Goal: Check status: Check status

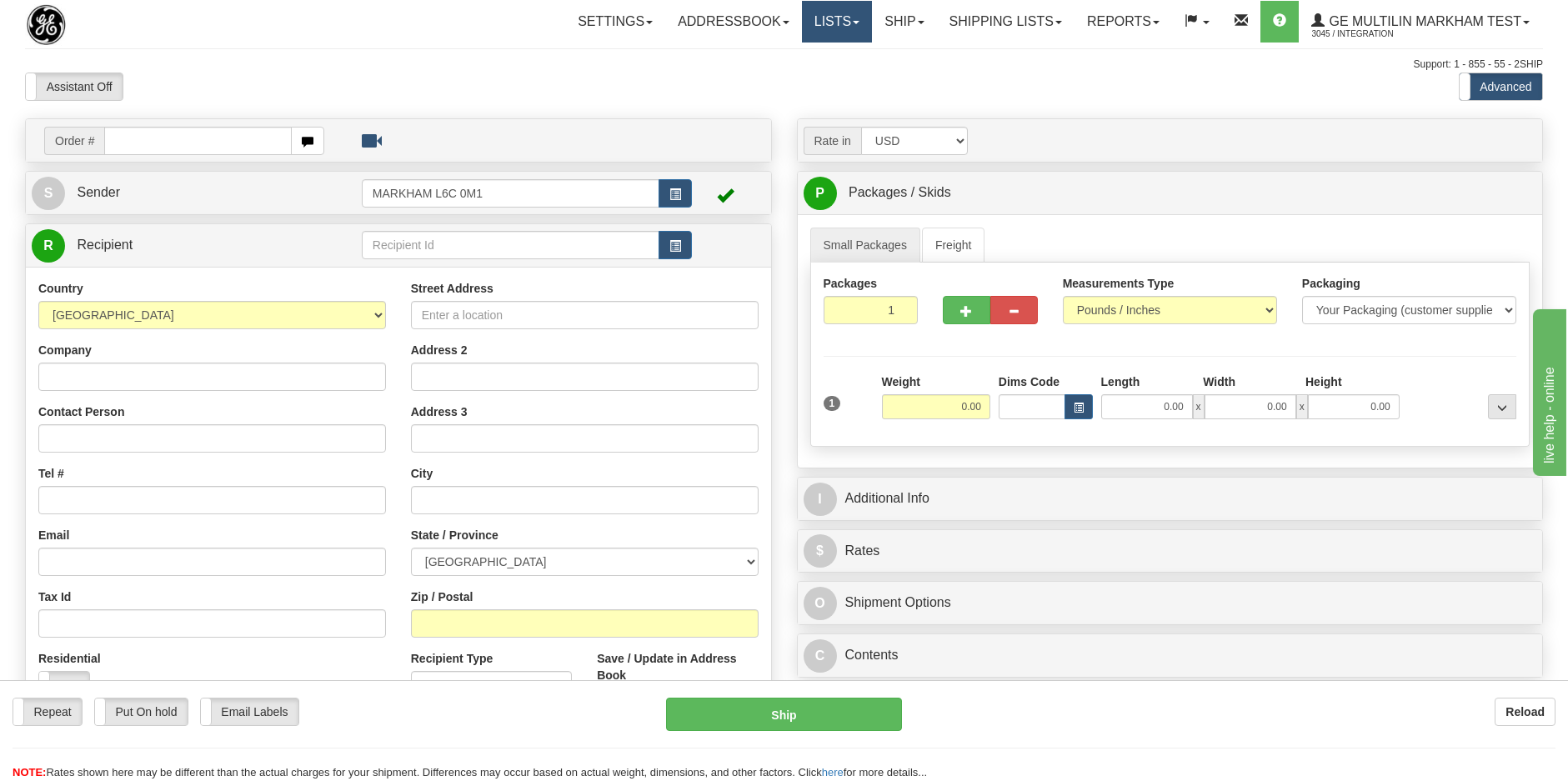
click at [849, 26] on link "Lists" at bounding box center [837, 21] width 70 height 41
click at [936, 93] on div "Assistant On Assistant Off Do a return Do a return Previous Next Standard Advan…" at bounding box center [783, 87] width 1543 height 28
click at [1097, 25] on link "Reports" at bounding box center [1123, 21] width 97 height 41
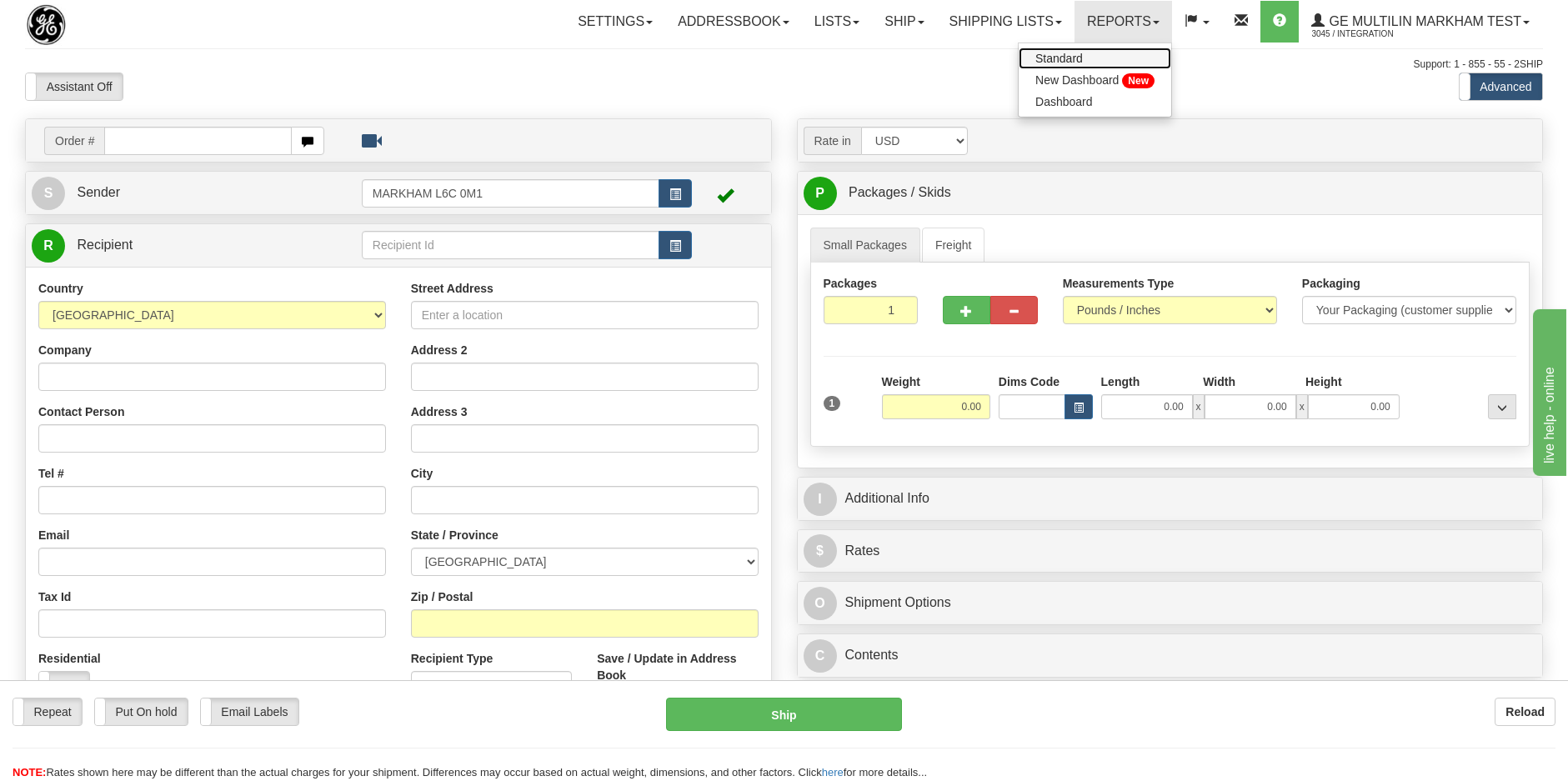
click at [1078, 54] on span "Standard" at bounding box center [1059, 58] width 47 height 13
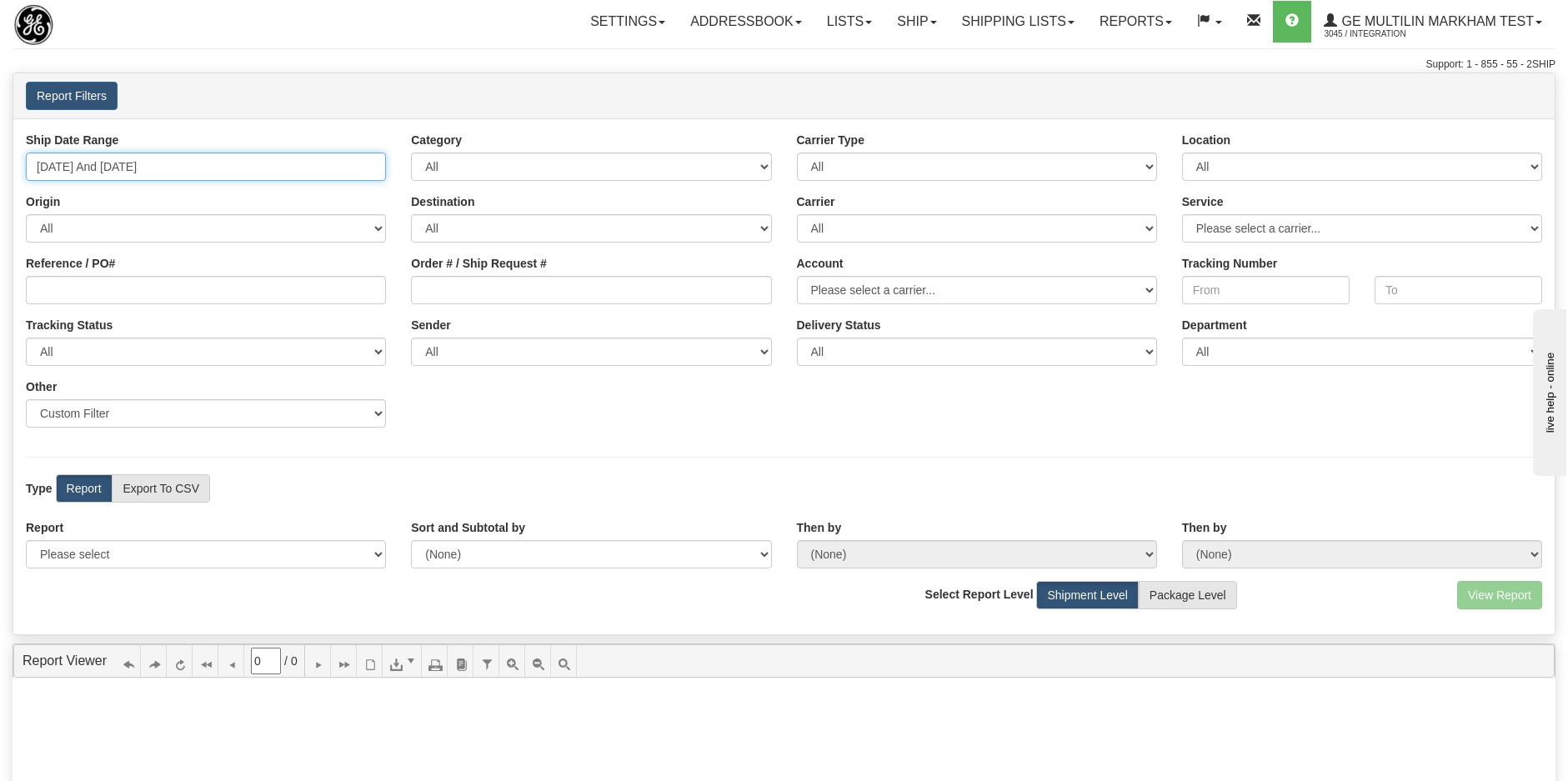
click at [180, 161] on input "09/24/2025 And 09/30/2025" at bounding box center [205, 167] width 360 height 28
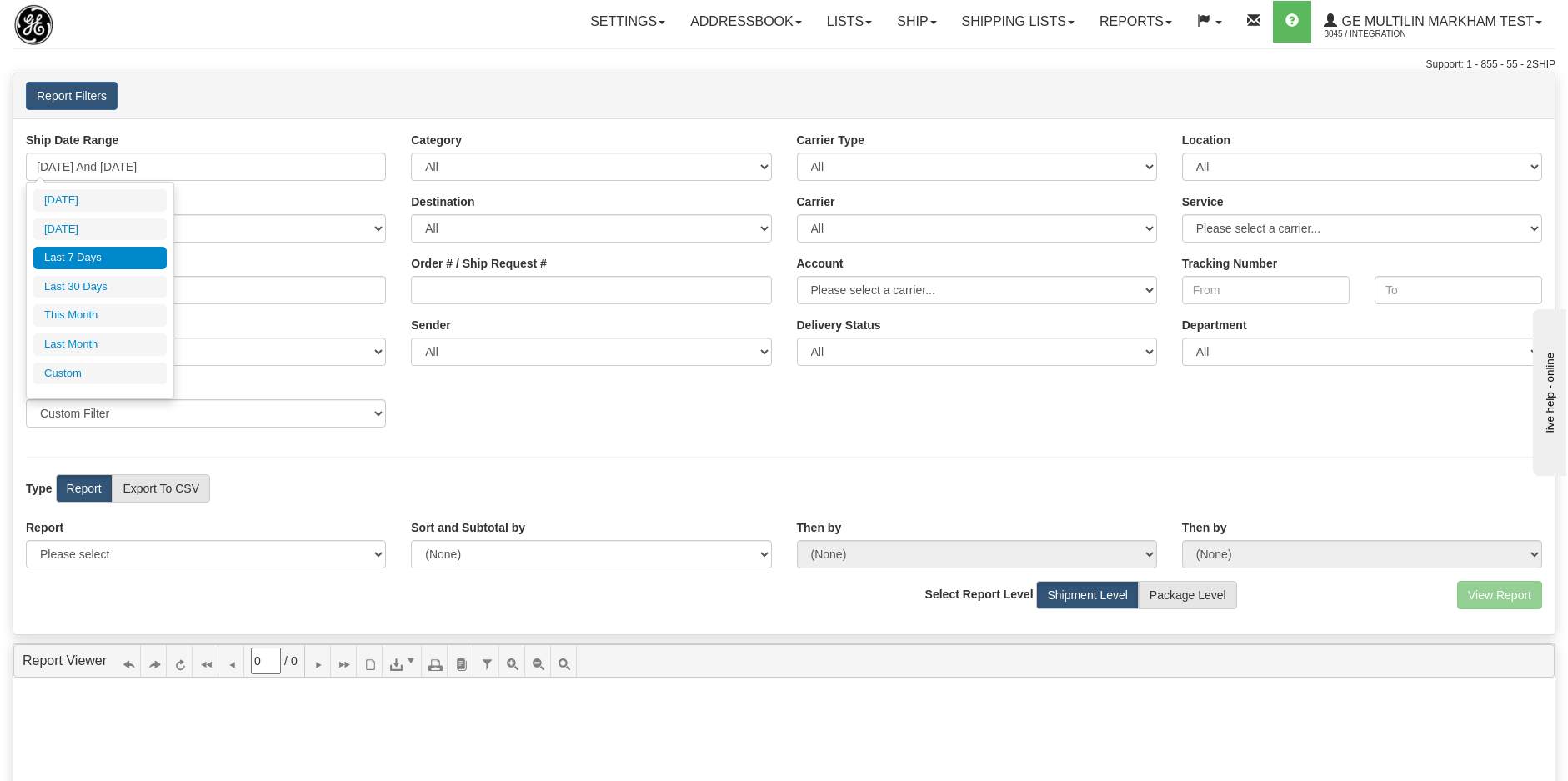
click at [103, 350] on li "Last Month" at bounding box center [100, 345] width 133 height 23
type input "08/01/2025 And 08/31/2025"
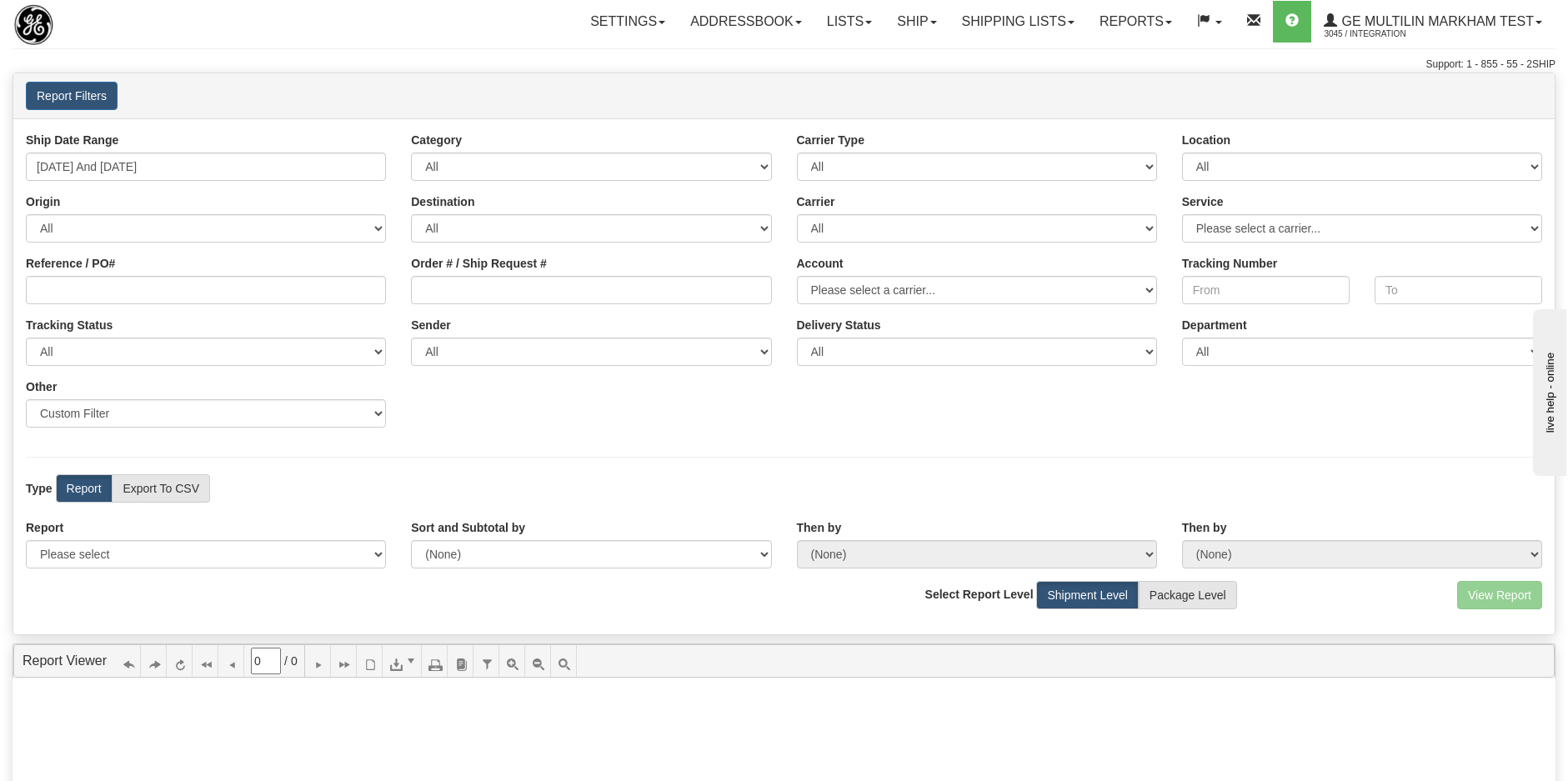
click at [1446, 591] on div "View Report Comma Separated Values (CSV)" at bounding box center [1426, 595] width 256 height 28
click at [504, 172] on select "All Inbound Outbound" at bounding box center [591, 167] width 360 height 28
select select "Outbound"
click at [411, 153] on select "All Inbound Outbound" at bounding box center [591, 167] width 360 height 28
click at [813, 160] on select "All Most Common Small Package (Parcel / Courier) International Less Than Truckl…" at bounding box center [977, 167] width 360 height 28
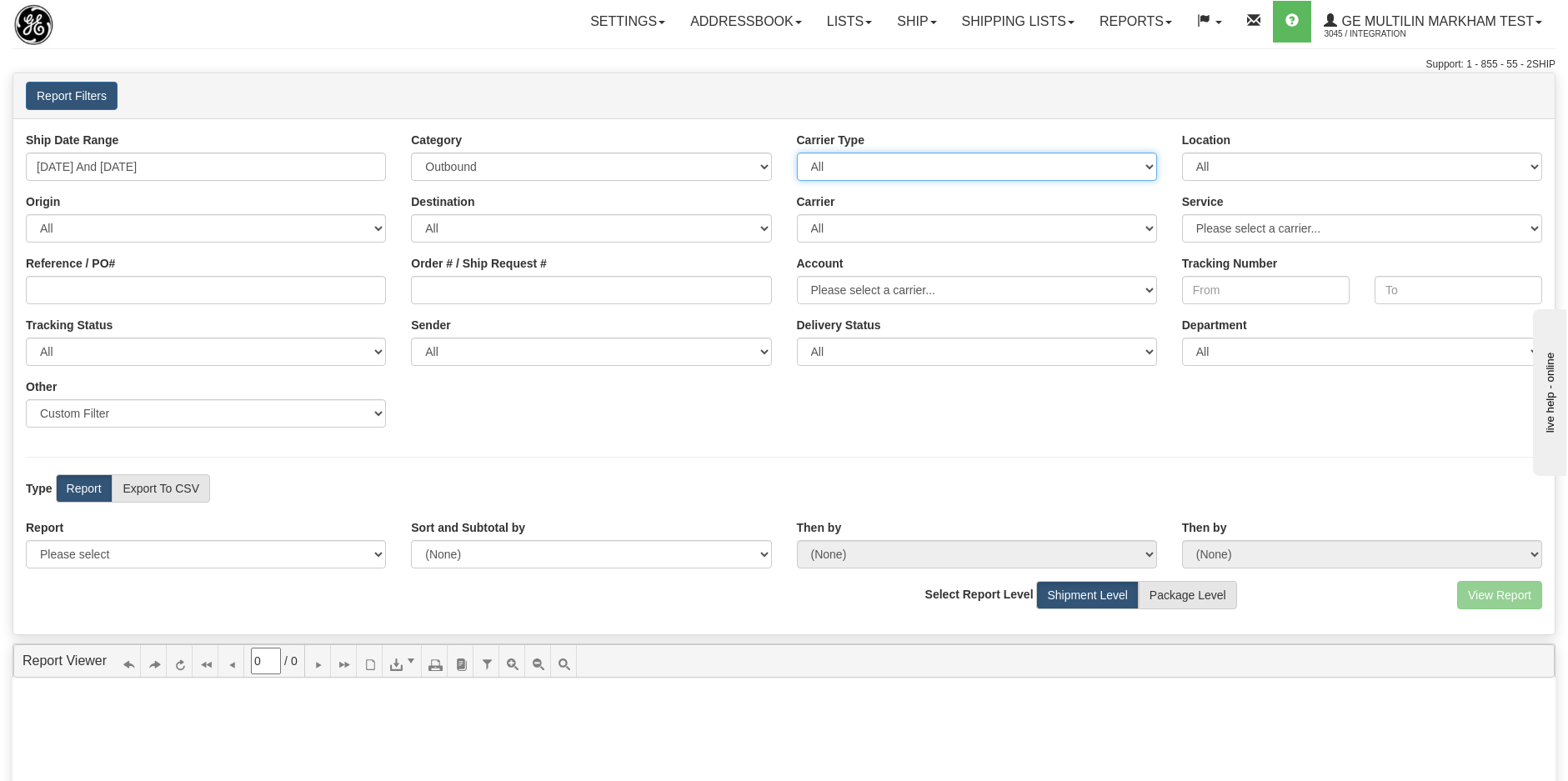
click at [797, 153] on select "All Most Common Small Package (Parcel / Courier) International Less Than Truckl…" at bounding box center [977, 167] width 360 height 28
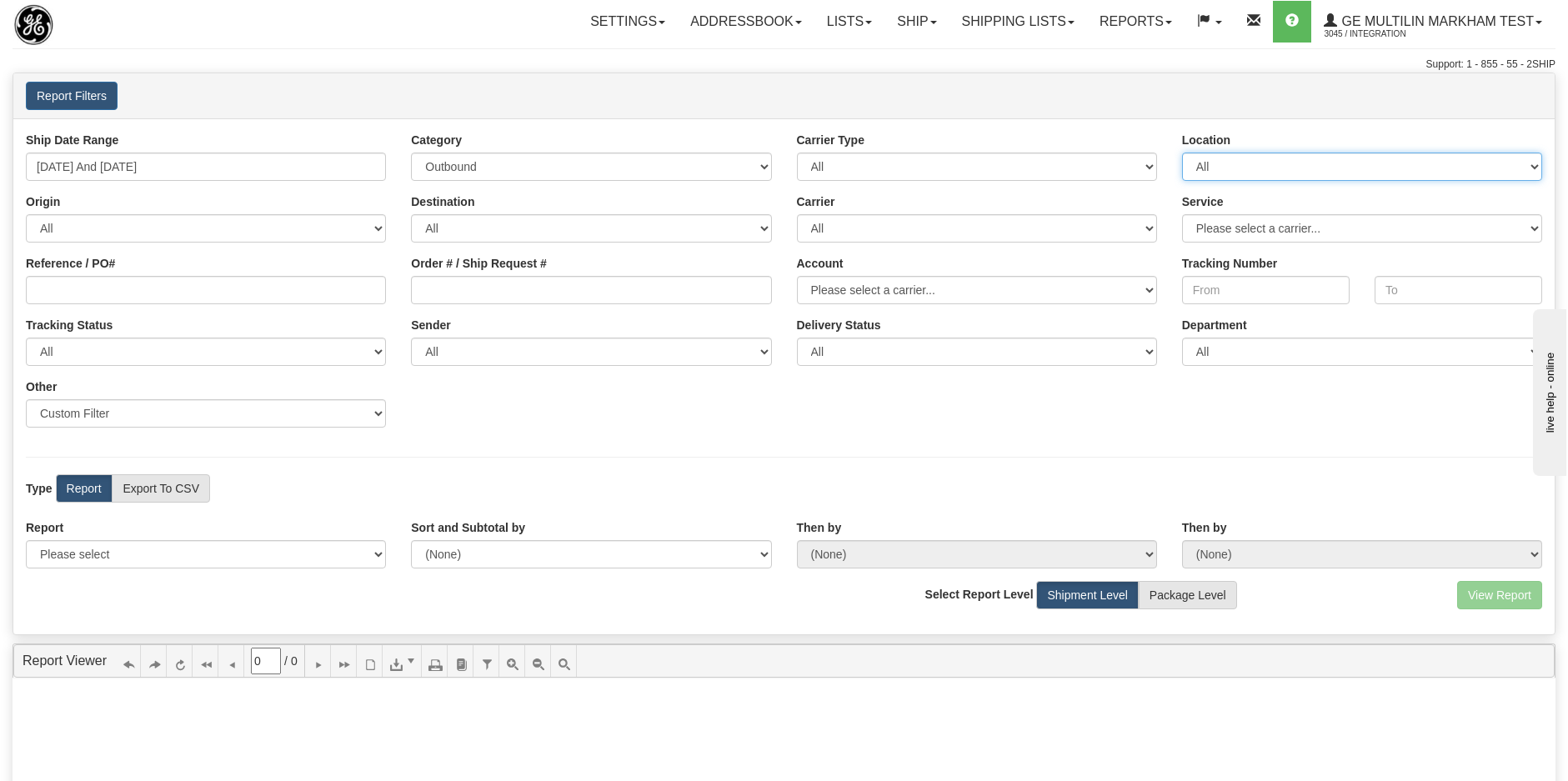
click at [1265, 170] on select "All MARKHAM L6C 0M1" at bounding box center [1362, 167] width 360 height 28
select select "7426"
click at [1182, 153] on select "All MARKHAM L6C 0M1" at bounding box center [1362, 167] width 360 height 28
click at [1238, 224] on select "Please select a carrier..." at bounding box center [1362, 228] width 360 height 28
click at [1161, 225] on div "Carrier All DHL FedEx Express® FedEx® LTL My Carrier Purolator UPS" at bounding box center [976, 218] width 385 height 49
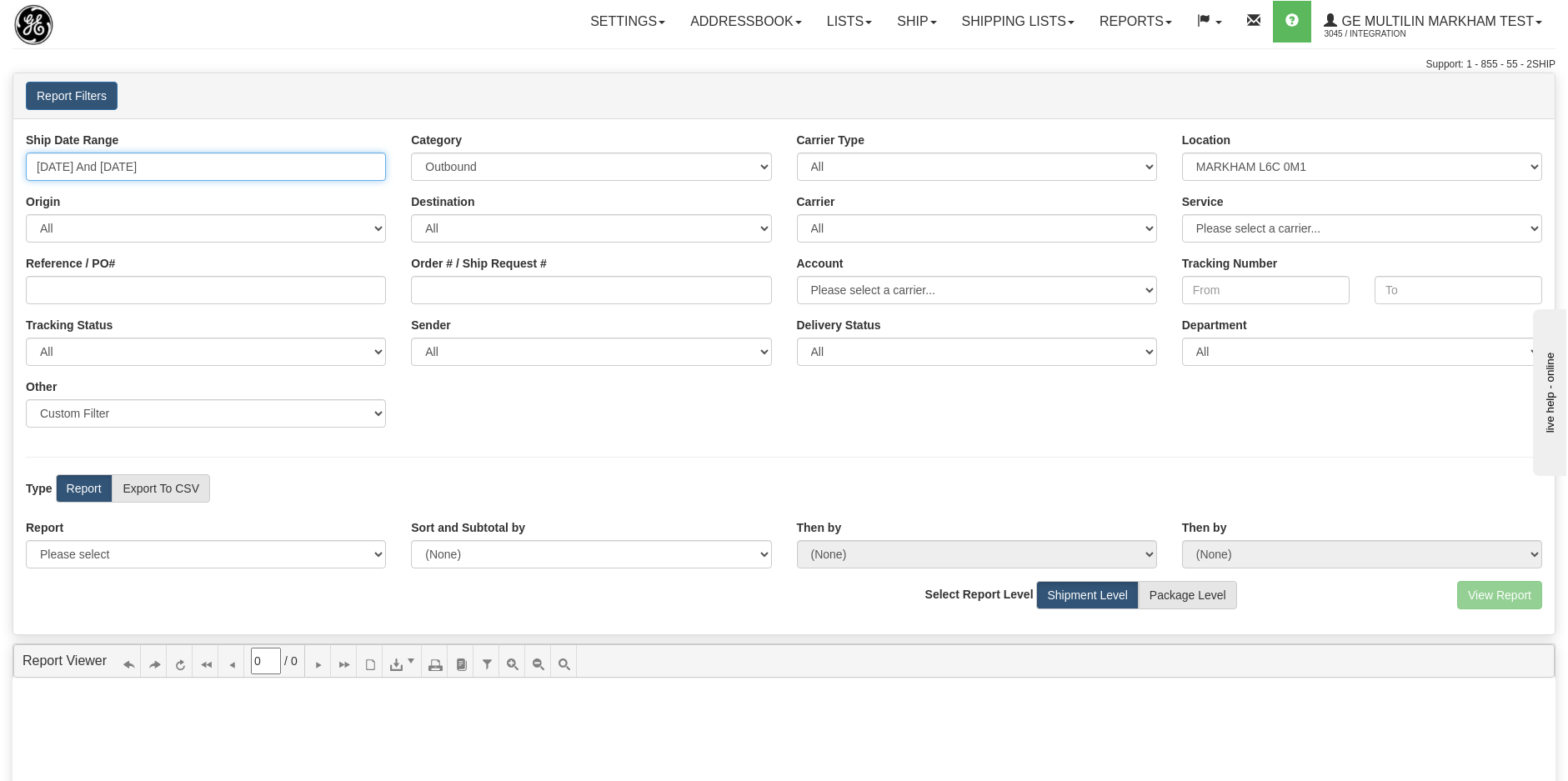
click at [172, 172] on input "08/01/2025 And 08/31/2025" at bounding box center [205, 167] width 360 height 28
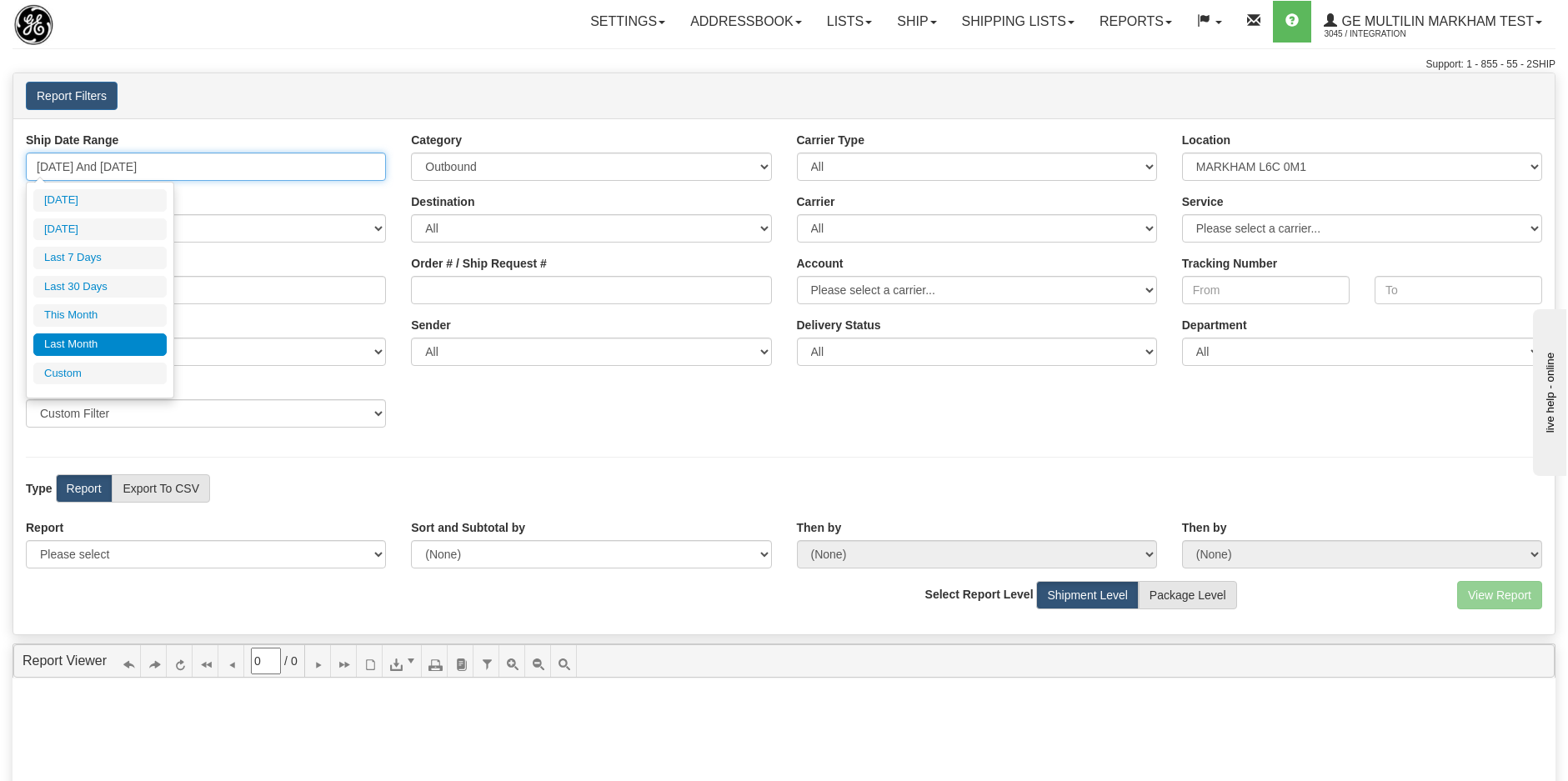
type input "[DATE]"
type input "09/29/2025"
type input "09/24/2025"
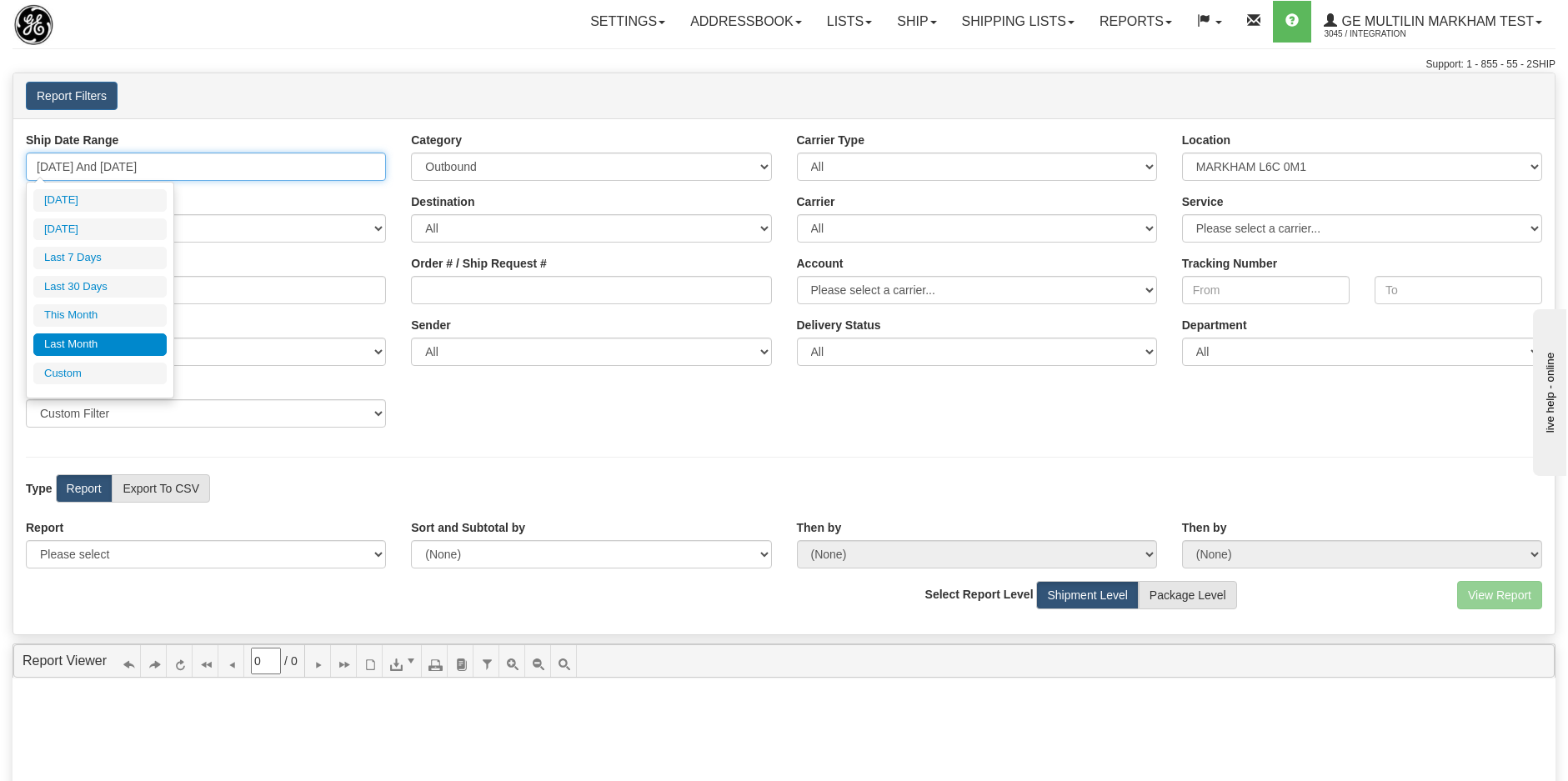
type input "[DATE]"
type input "08/01/2025"
type input "08/31/2025"
type input "09/01/2025"
type input "09/30/2025"
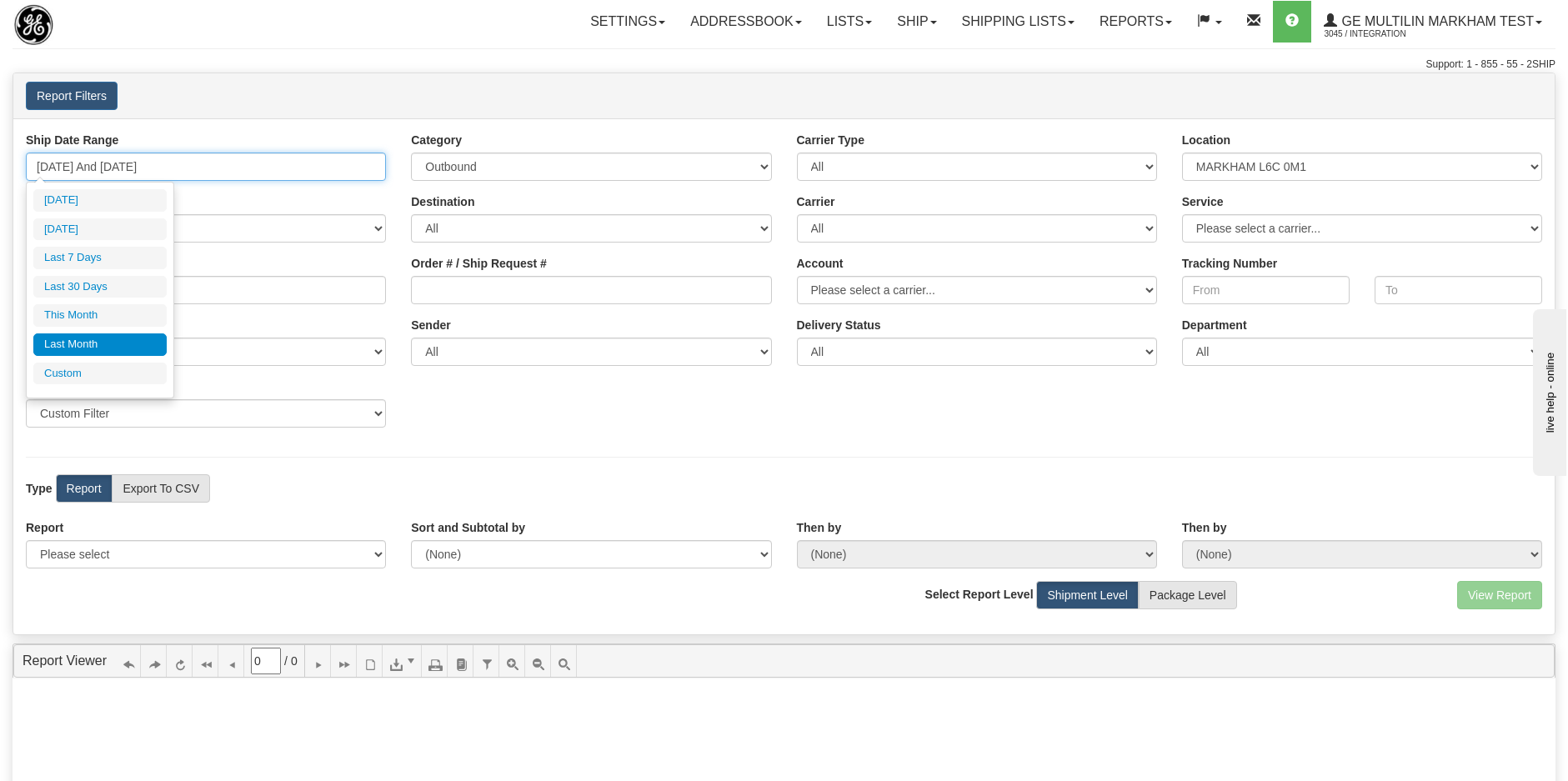
type input "08/01/2025"
type input "08/31/2025"
click at [75, 364] on li "Custom" at bounding box center [100, 374] width 133 height 23
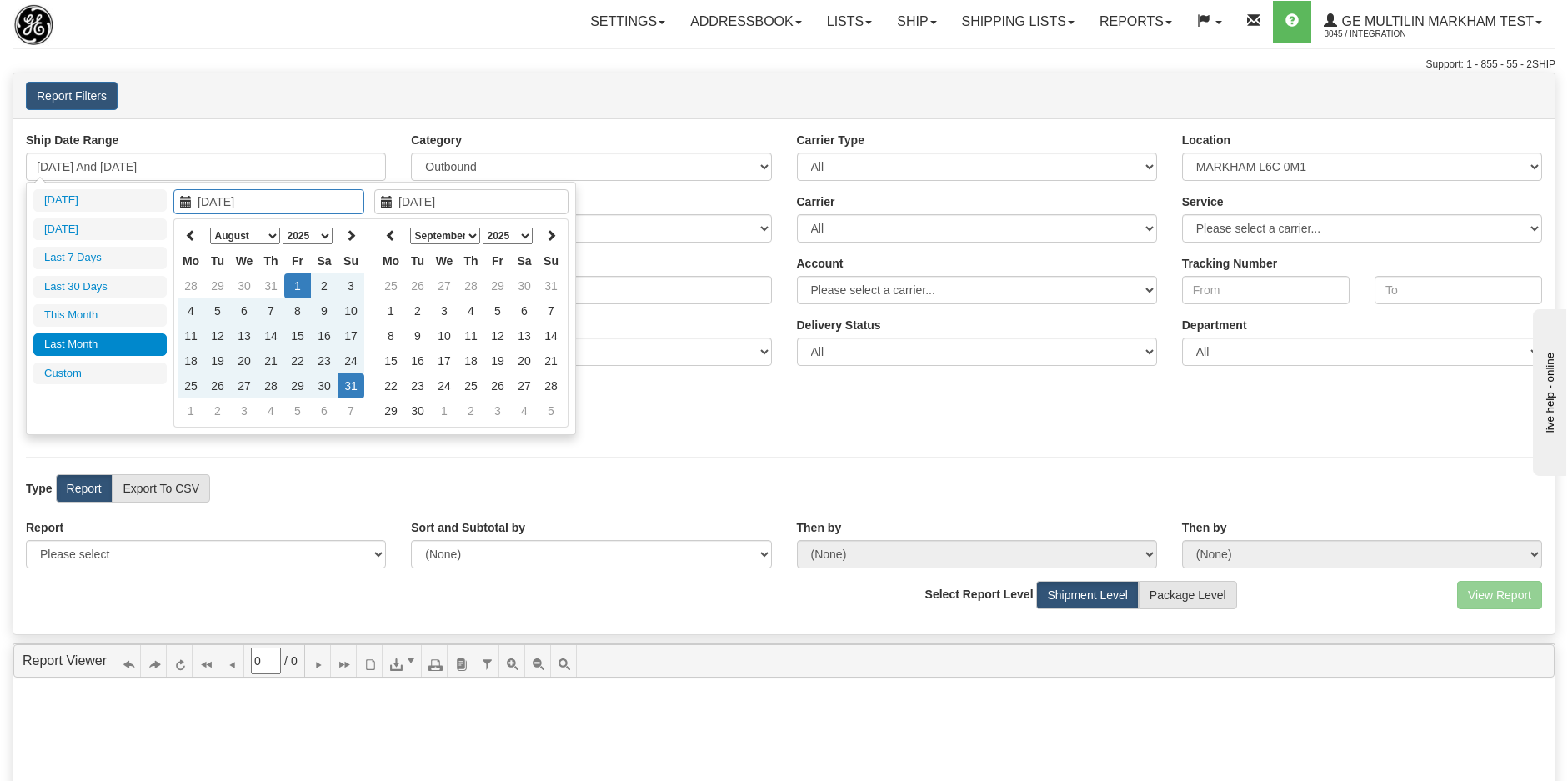
click at [319, 238] on select "1975 1976 1977 1978 1979 1980 1981 1982 1983 1984 1985 1986 1987 1988 1989 1990…" at bounding box center [307, 235] width 50 height 17
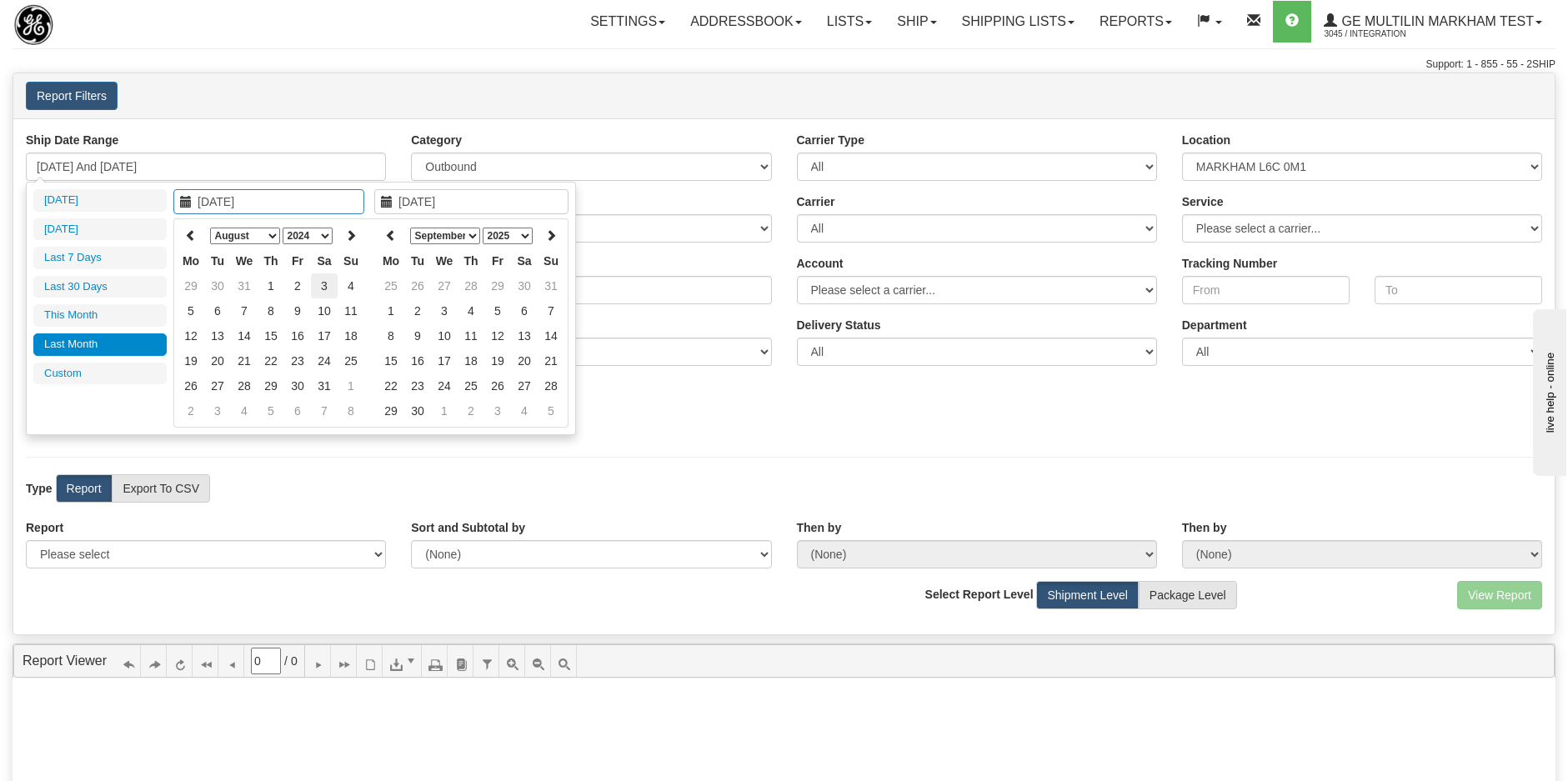
type input "08/03/2024"
click at [317, 283] on td "3" at bounding box center [324, 285] width 26 height 25
type input "08/02/2024"
click at [301, 285] on td "2" at bounding box center [298, 285] width 26 height 25
type input "08/02/2024"
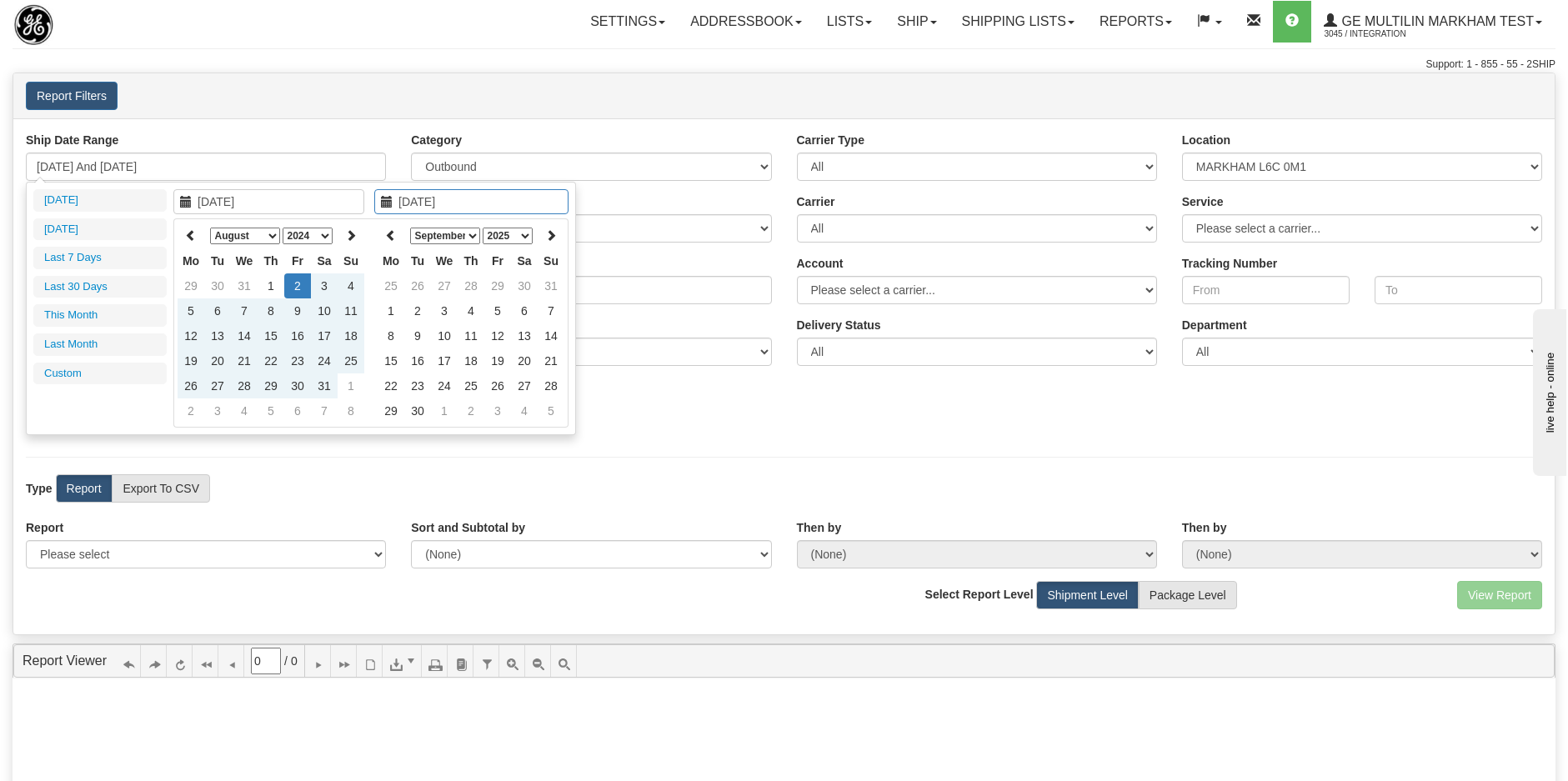
type input "08/27/2025"
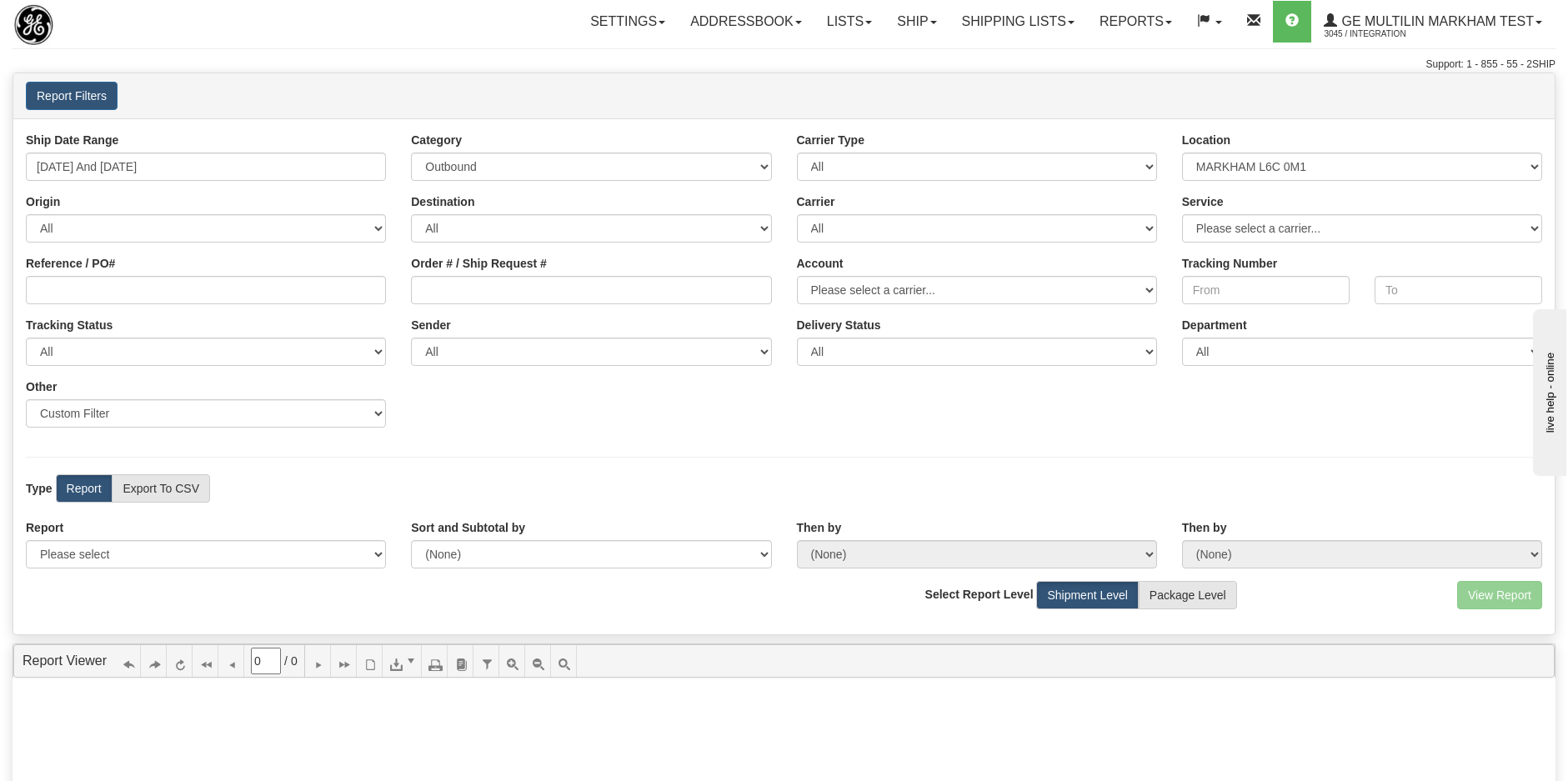
click at [421, 121] on div "Ship Date Range 08/01/2025 And 08/31/2025 Category All Inbound Outbound Carrier…" at bounding box center [784, 376] width 1542 height 516
type input "08/01/2025"
type input "08/31/2025"
click at [216, 167] on input "08/01/2025 And 08/31/2025" at bounding box center [205, 167] width 360 height 28
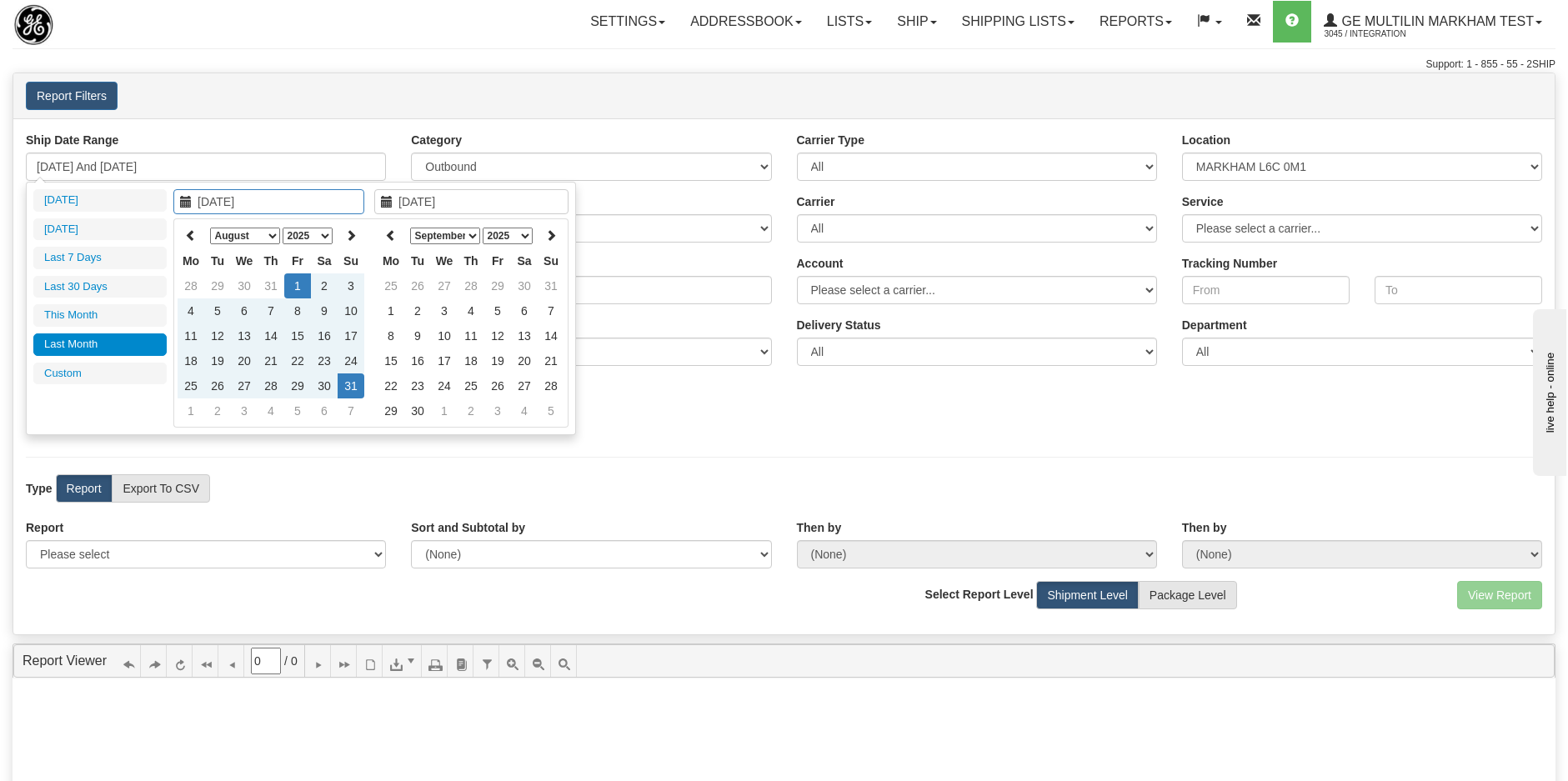
click at [326, 231] on select "1975 1976 1977 1978 1979 1980 1981 1982 1983 1984 1985 1986 1987 1988 1989 1990…" at bounding box center [307, 235] width 50 height 17
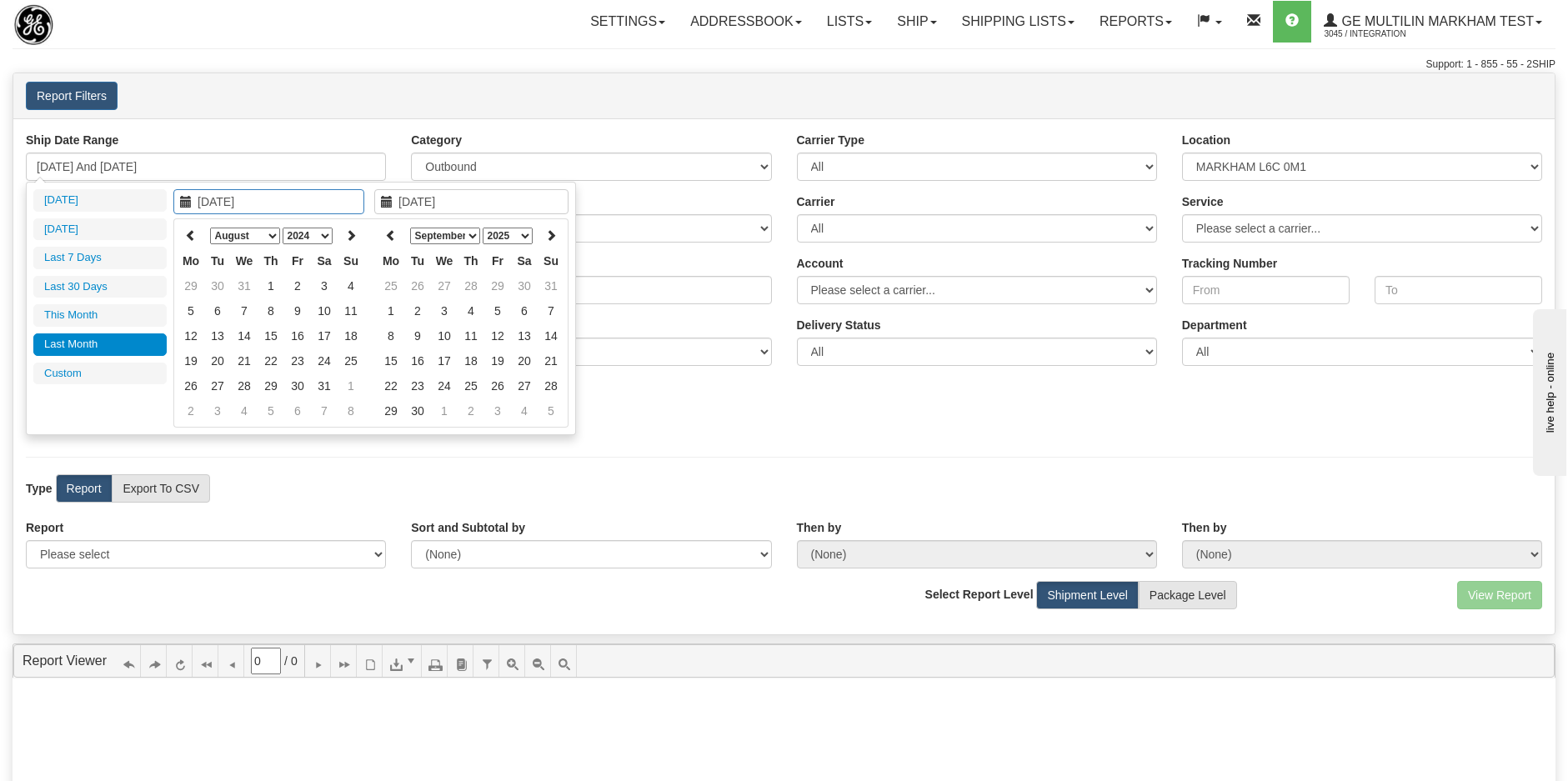
click at [313, 206] on input "08/01/2025" at bounding box center [268, 202] width 191 height 25
type input "08/01/2024"
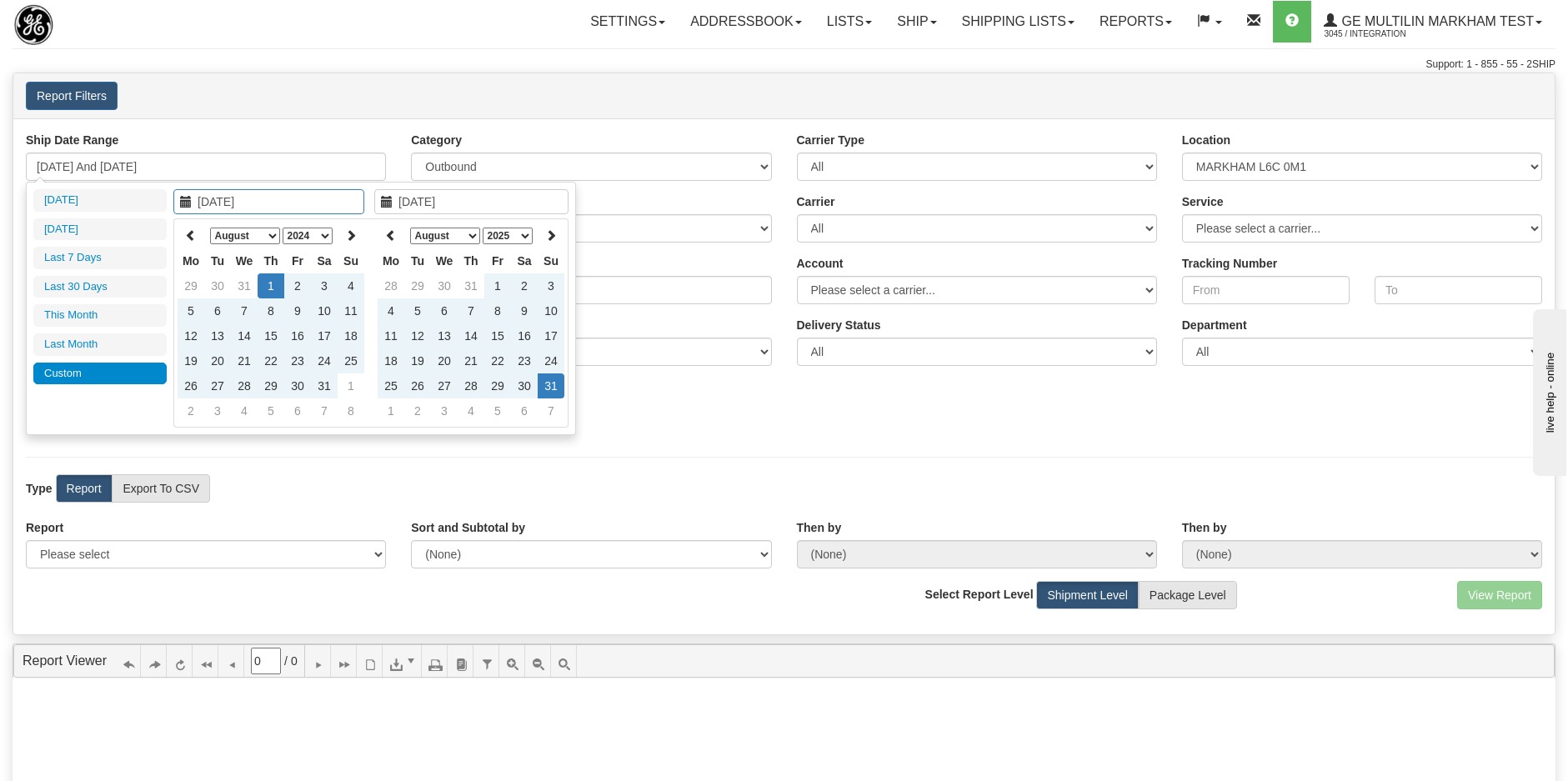
click at [558, 218] on div "08/31/2025 January February March April May June July August September October …" at bounding box center [471, 309] width 194 height 239
type input "08/01/2024 And 08/31/2025"
click at [291, 144] on div "Ship Date Range 08/01/2024 And 08/31/2025" at bounding box center [205, 156] width 385 height 49
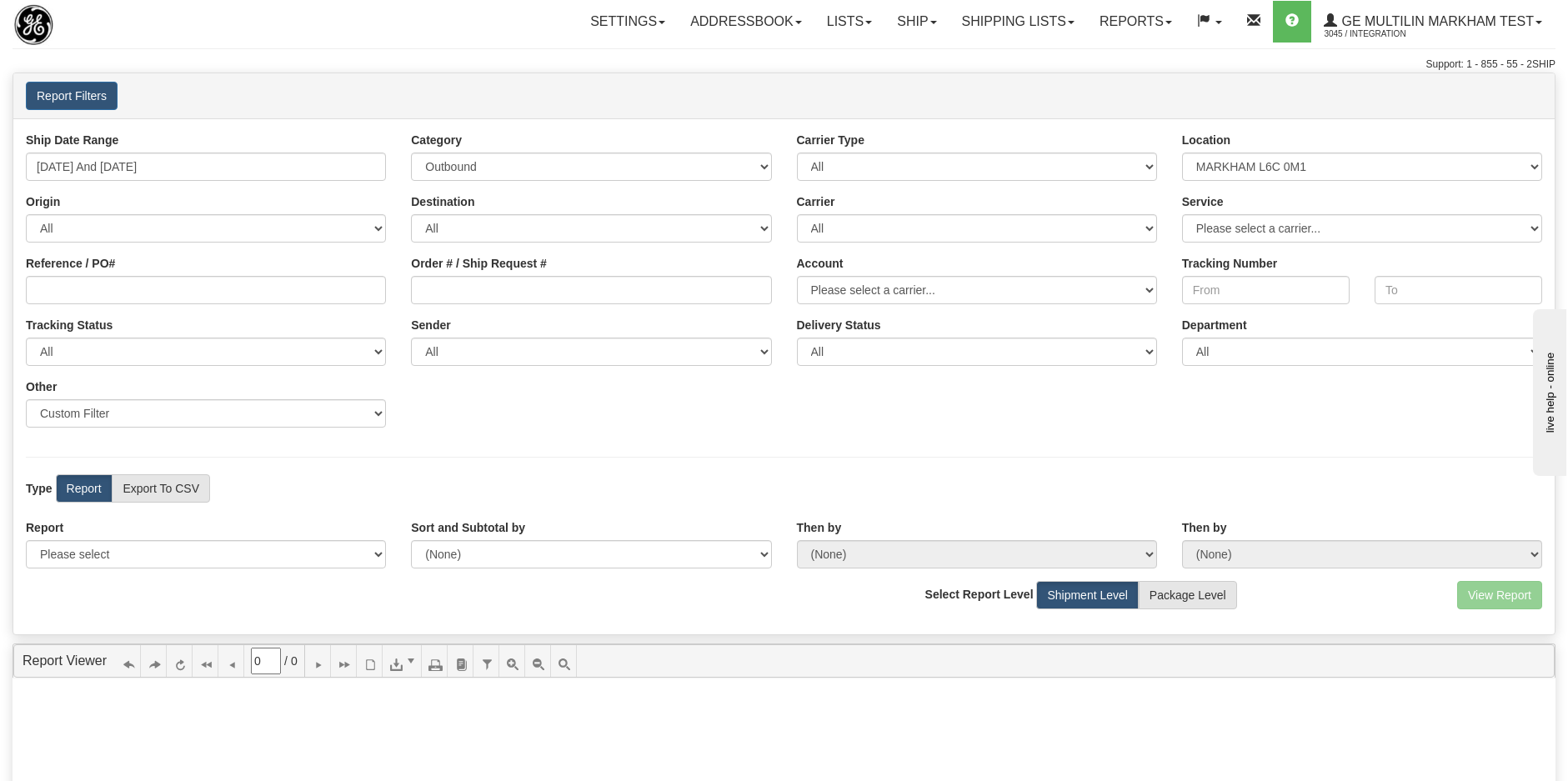
click at [1412, 522] on div "Then by (None) Carrier Name Service Name Origin Destination Location Name Accou…" at bounding box center [1362, 544] width 385 height 49
click at [1273, 226] on select "Please select a carrier..." at bounding box center [1362, 228] width 360 height 28
click at [895, 247] on div "Ship Date Range 08/01/2024 And 08/31/2025 Category All Inbound Outbound Carrier…" at bounding box center [784, 285] width 1542 height 308
click at [891, 226] on select "All DHL FedEx Express® FedEx® LTL My Carrier Purolator UPS" at bounding box center [977, 228] width 360 height 28
click at [797, 214] on select "All DHL FedEx Express® FedEx® LTL My Carrier Purolator UPS" at bounding box center [977, 228] width 360 height 28
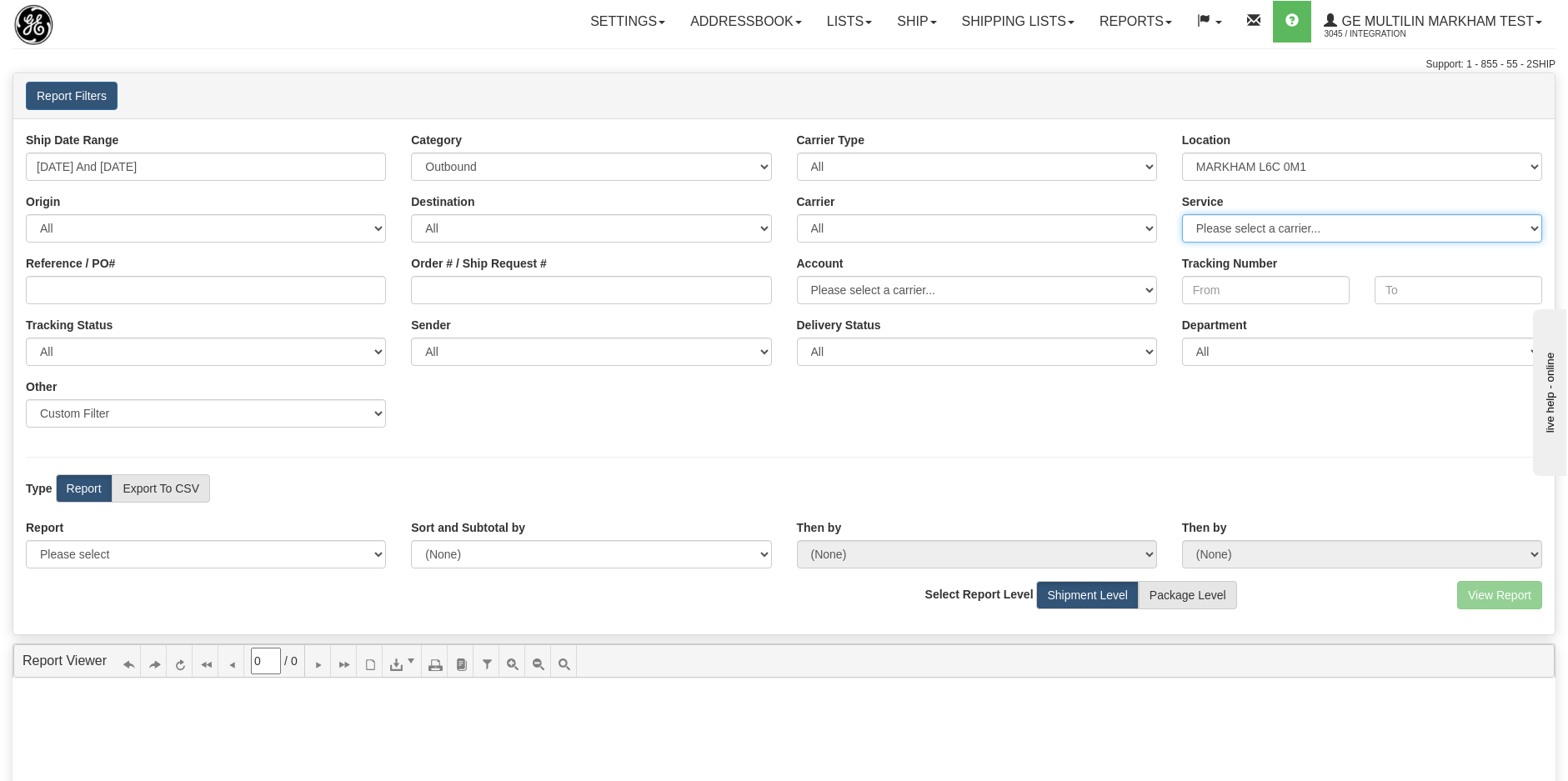
click at [1245, 223] on select "Please select a carrier..." at bounding box center [1362, 228] width 360 height 28
click at [992, 290] on select "Please select a carrier..." at bounding box center [977, 290] width 360 height 28
click at [994, 291] on select "Please select a carrier..." at bounding box center [977, 290] width 360 height 28
click at [250, 563] on select "Please select 1 Line Shipment Report Address Detail Basic Shipment Overview Can…" at bounding box center [205, 554] width 360 height 28
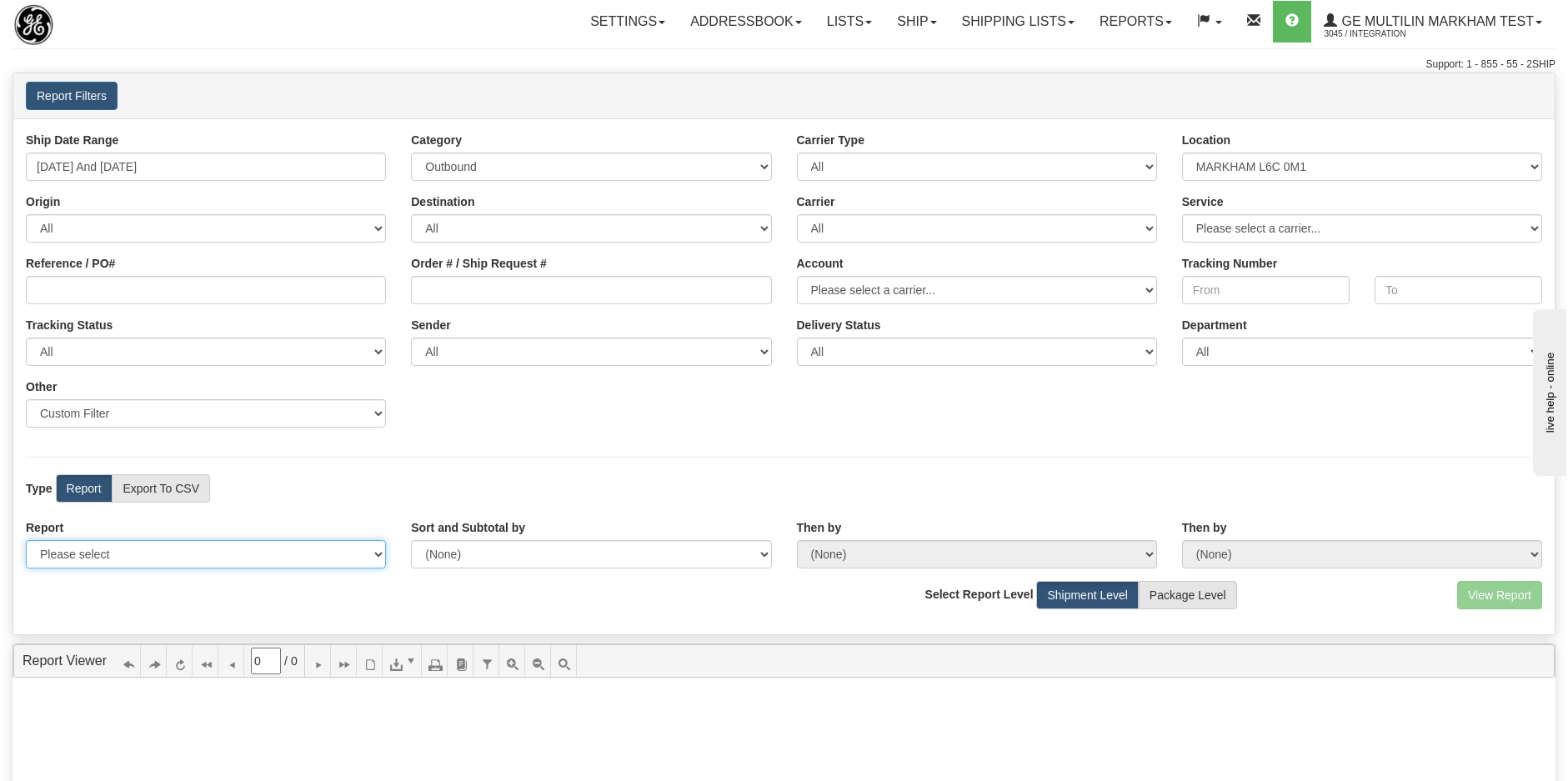
select select "Users\Full Reference Detail.trdx"
click at [25, 540] on select "Please select 1 Line Shipment Report Address Detail Basic Shipment Overview Can…" at bounding box center [205, 554] width 360 height 28
click at [1500, 590] on button "View Report" at bounding box center [1500, 595] width 85 height 28
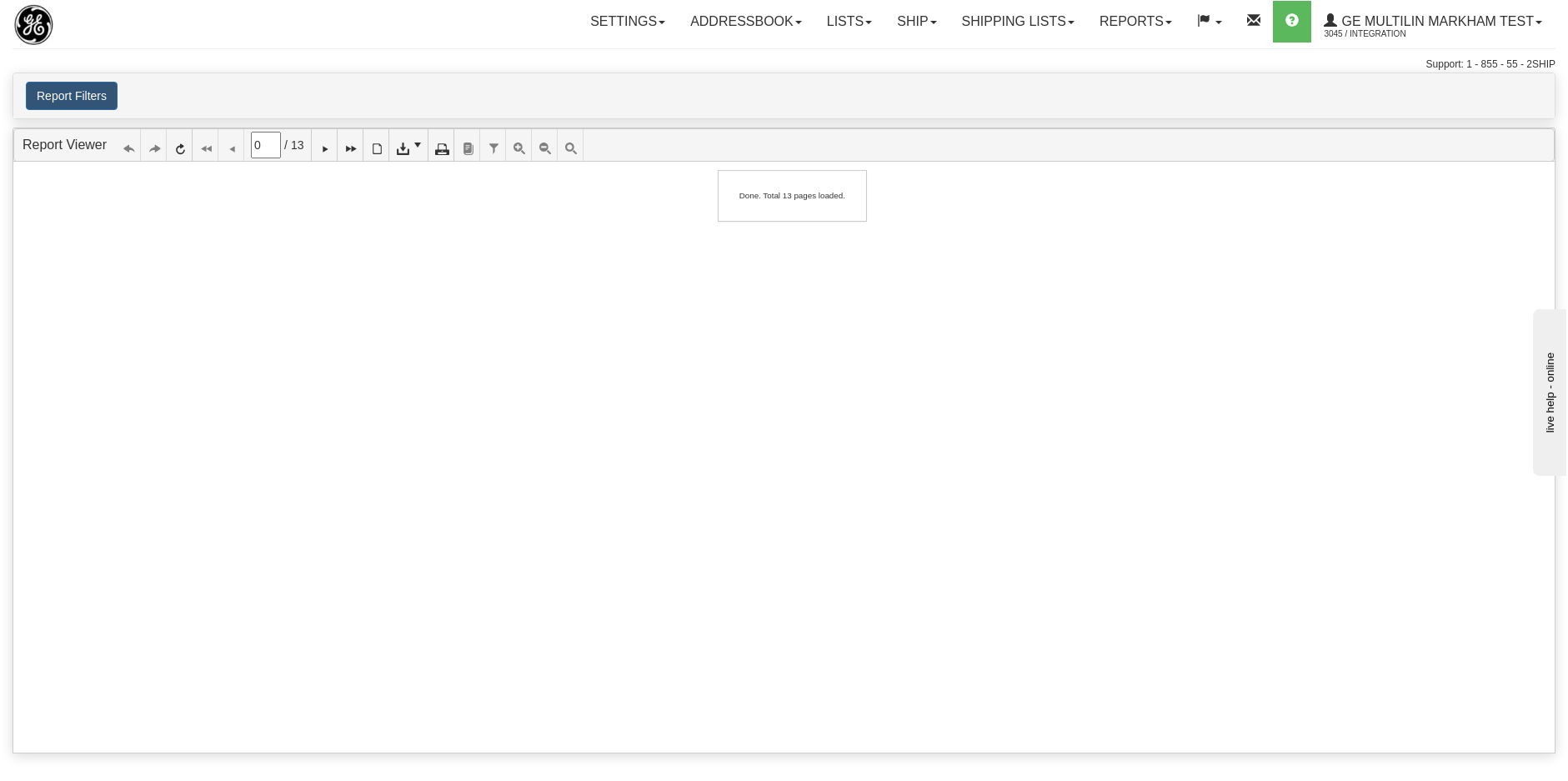
type input "1"
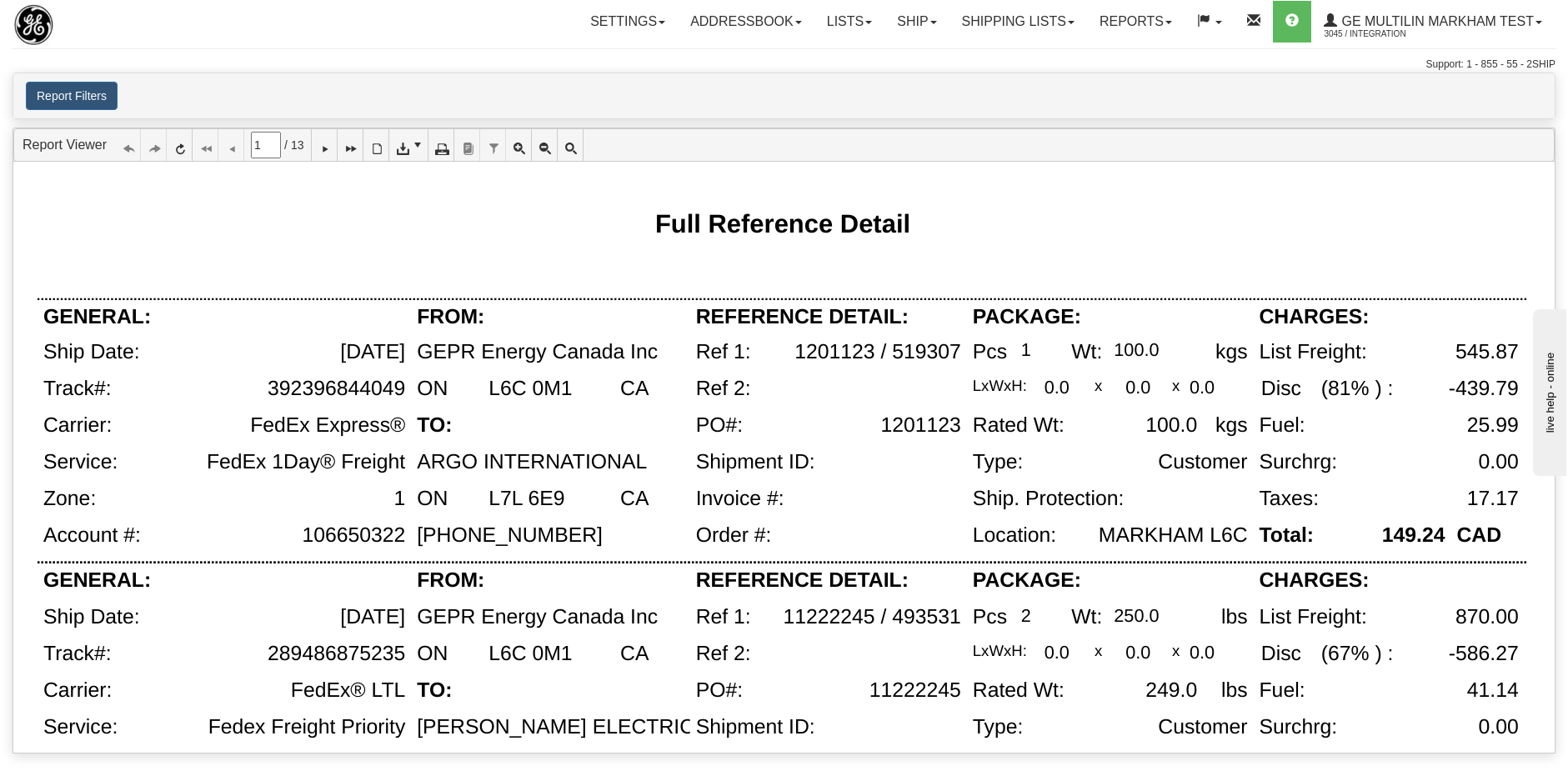
click at [1358, 516] on div "17.17" at bounding box center [1426, 505] width 198 height 37
click at [1210, 462] on div "Customer" at bounding box center [1203, 462] width 90 height 24
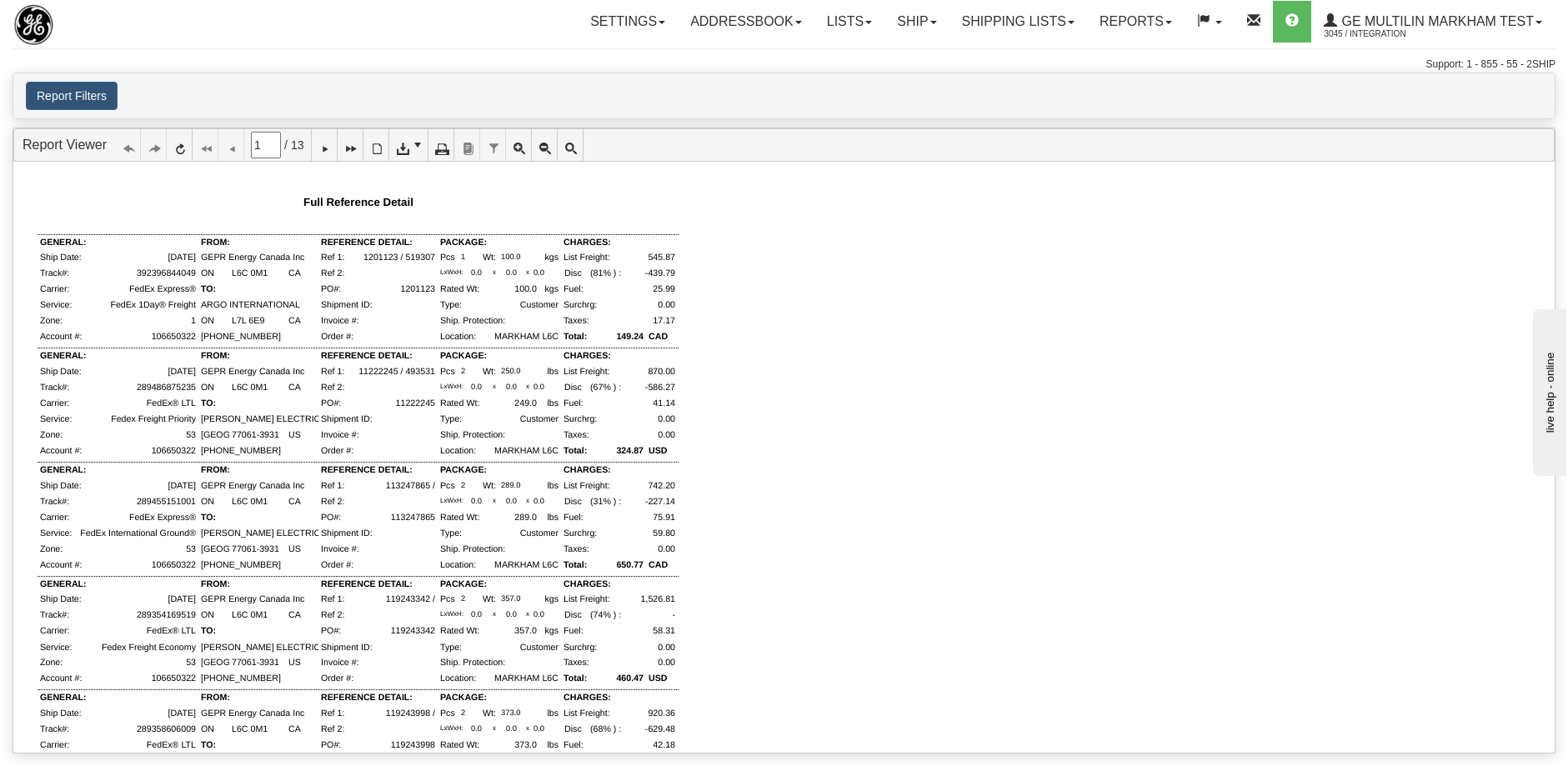
click at [361, 284] on div "1201123" at bounding box center [390, 292] width 94 height 16
click at [67, 147] on link "Report Viewer" at bounding box center [65, 145] width 84 height 14
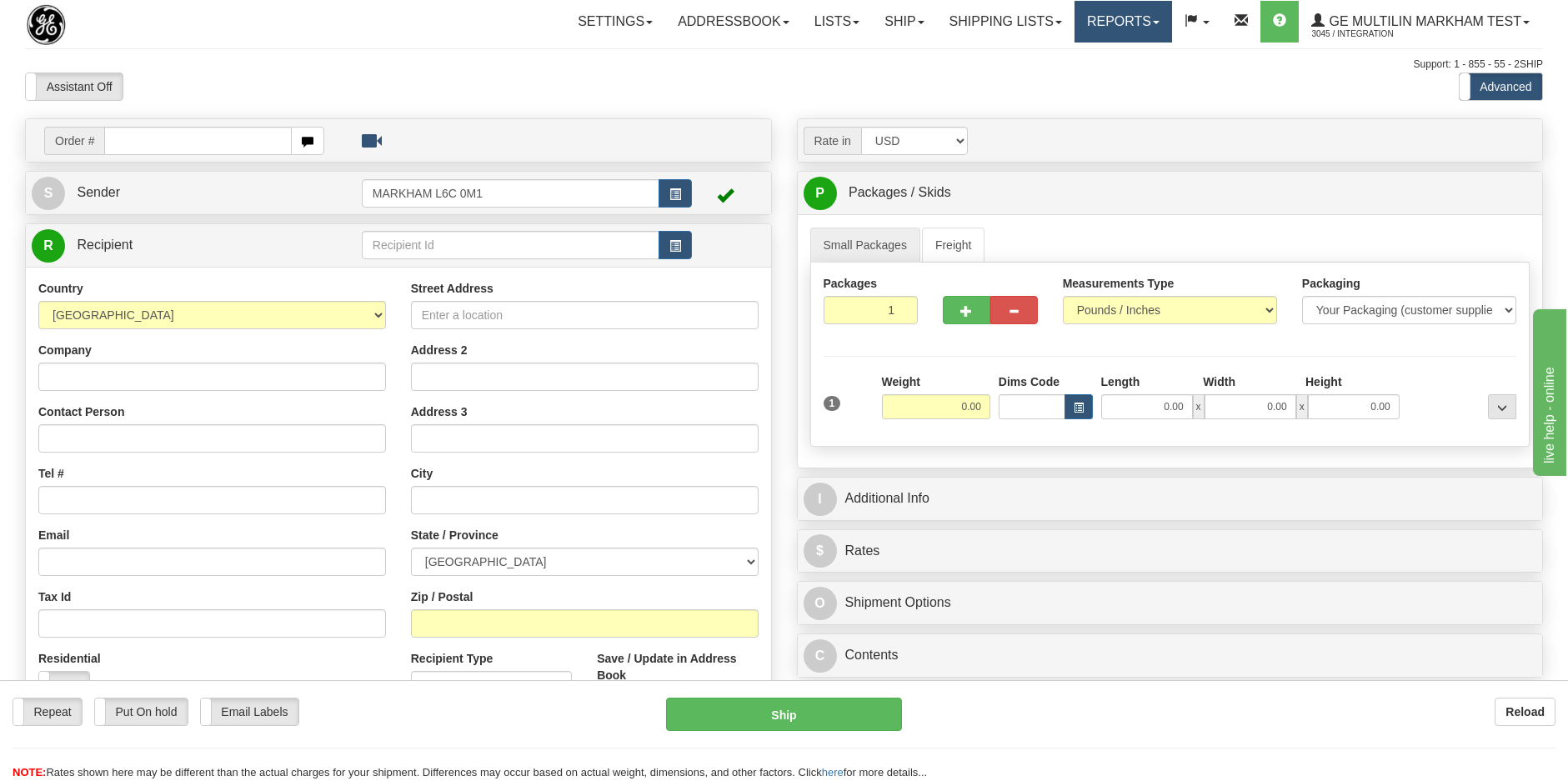
click at [1099, 3] on link "Reports" at bounding box center [1123, 21] width 97 height 41
click at [1090, 78] on span "New Dashboard" at bounding box center [1076, 80] width 83 height 13
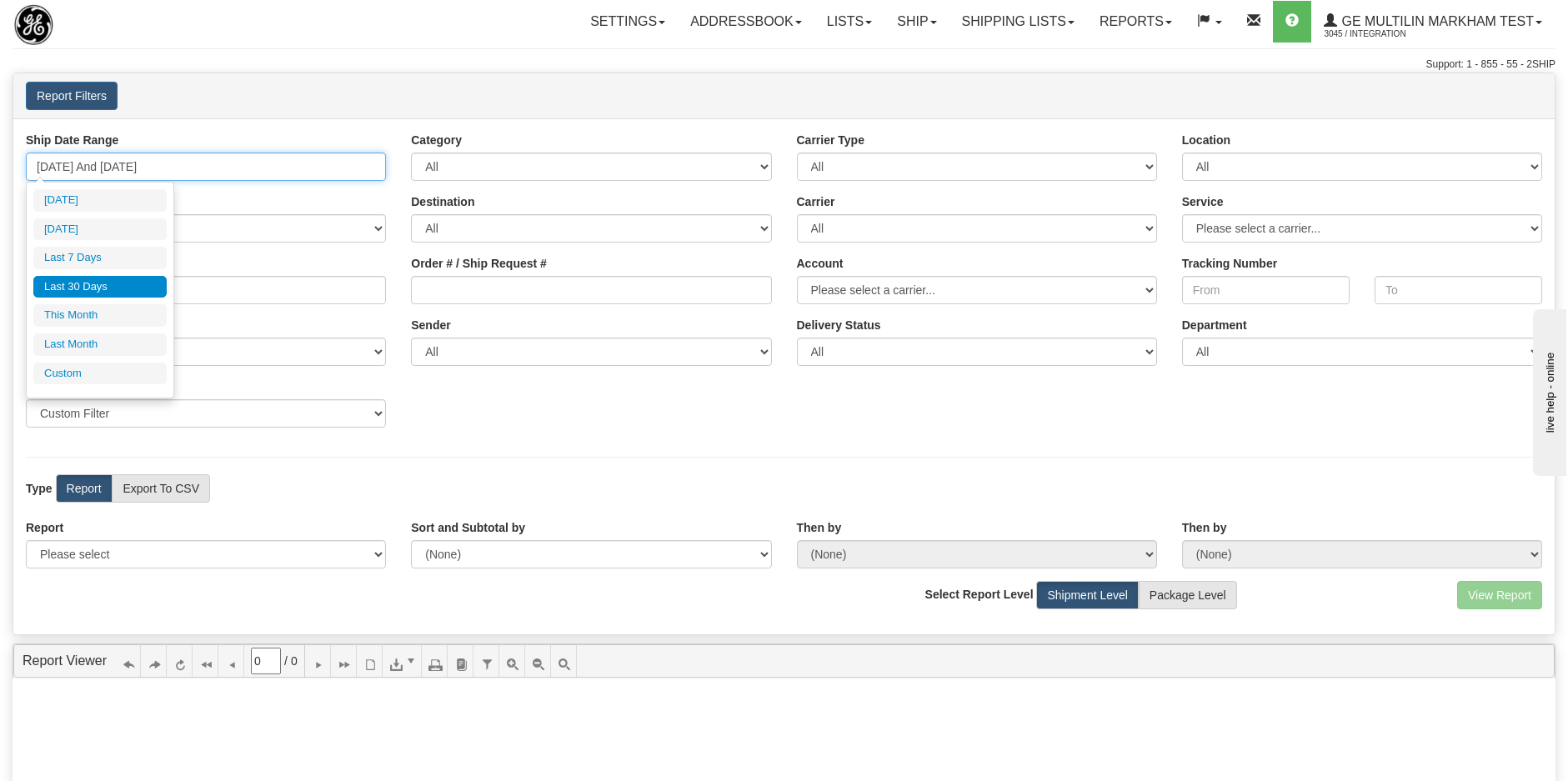
click at [102, 162] on input "09/01/2025 And 09/30/2025" at bounding box center [205, 167] width 360 height 28
type input "09/29/2025"
type input "09/24/2025"
type input "[DATE]"
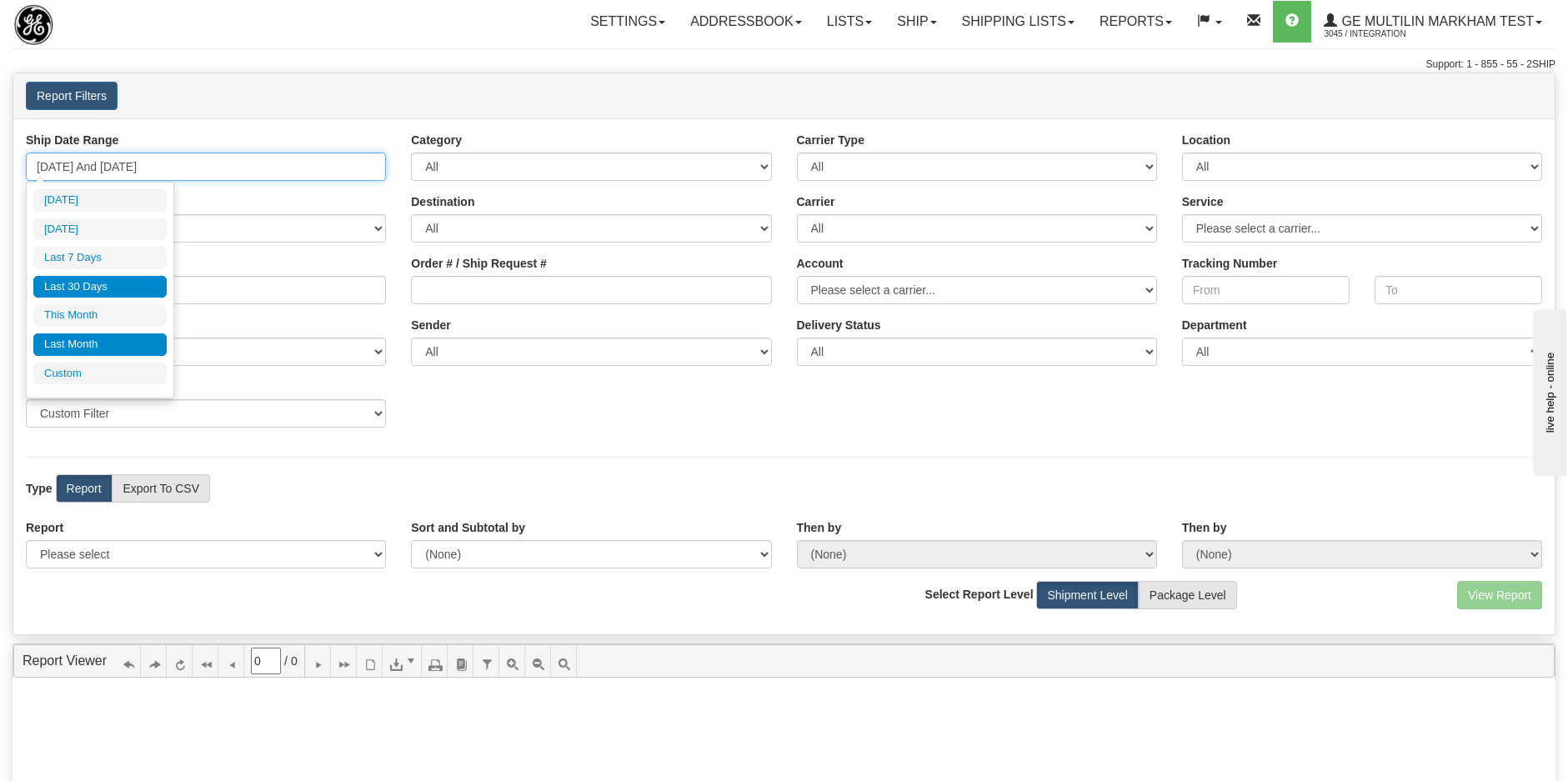
type input "08/01/2025"
type input "08/31/2025"
type input "09/01/2025"
type input "[DATE]"
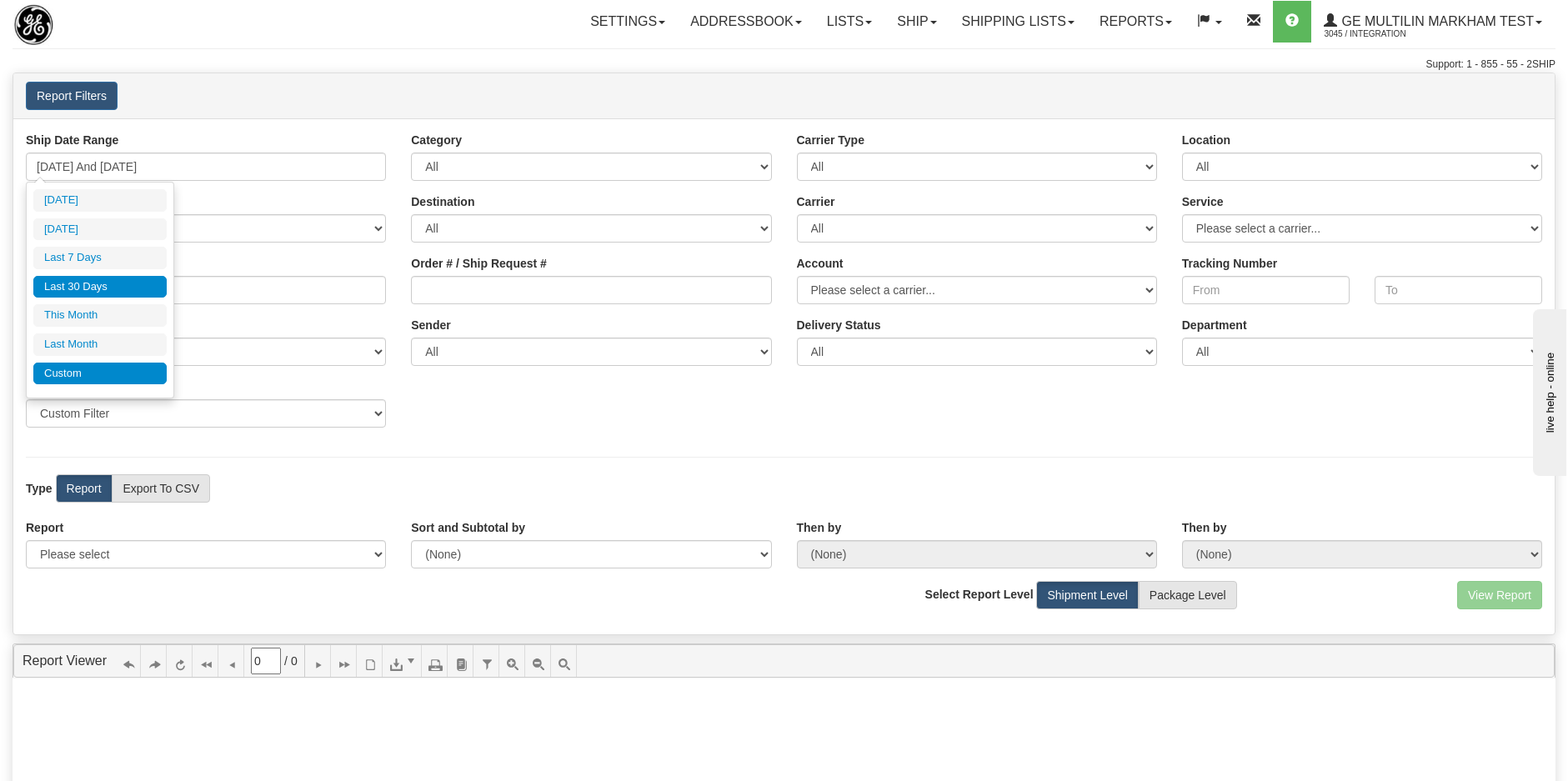
click at [83, 369] on li "Custom" at bounding box center [100, 374] width 133 height 23
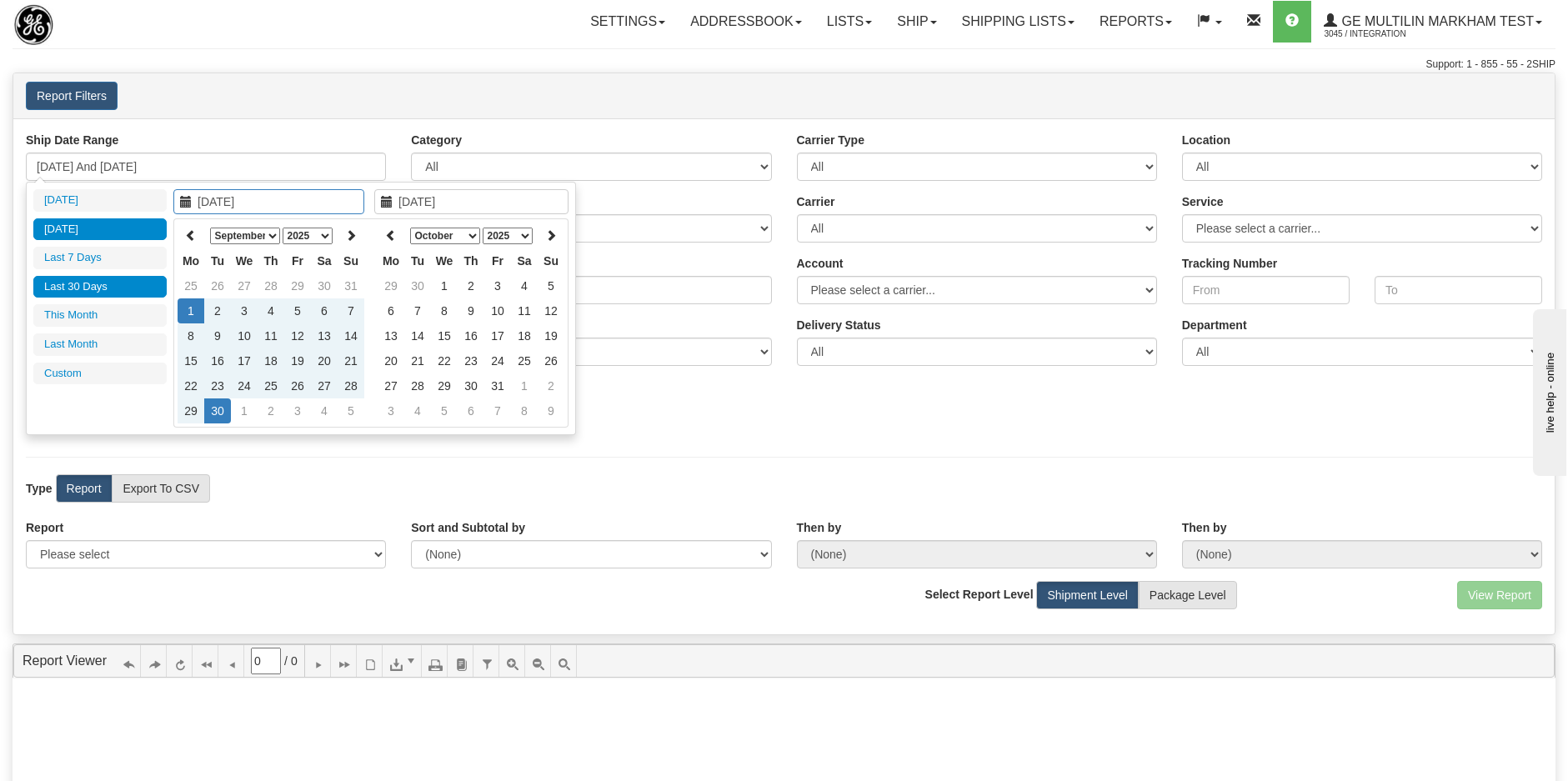
type input "08/01/2025"
type input "08/31/2025"
type input "09/01/2025"
type input "[DATE]"
type input "09/29/2025"
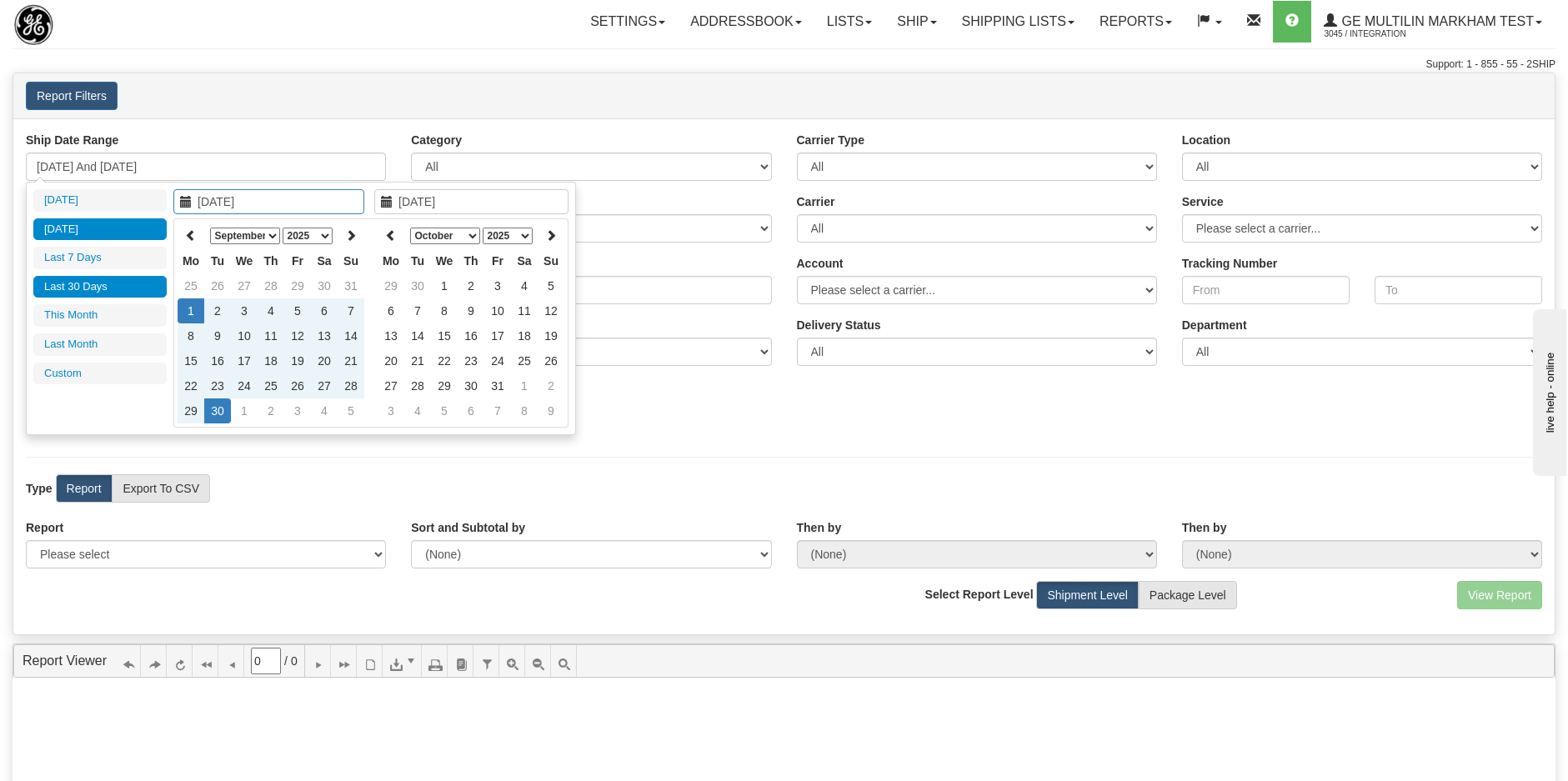
type input "09/29/2025"
type input "[DATE]"
click at [263, 203] on input "09/01/2025" at bounding box center [268, 202] width 191 height 25
type input "09/01/2024"
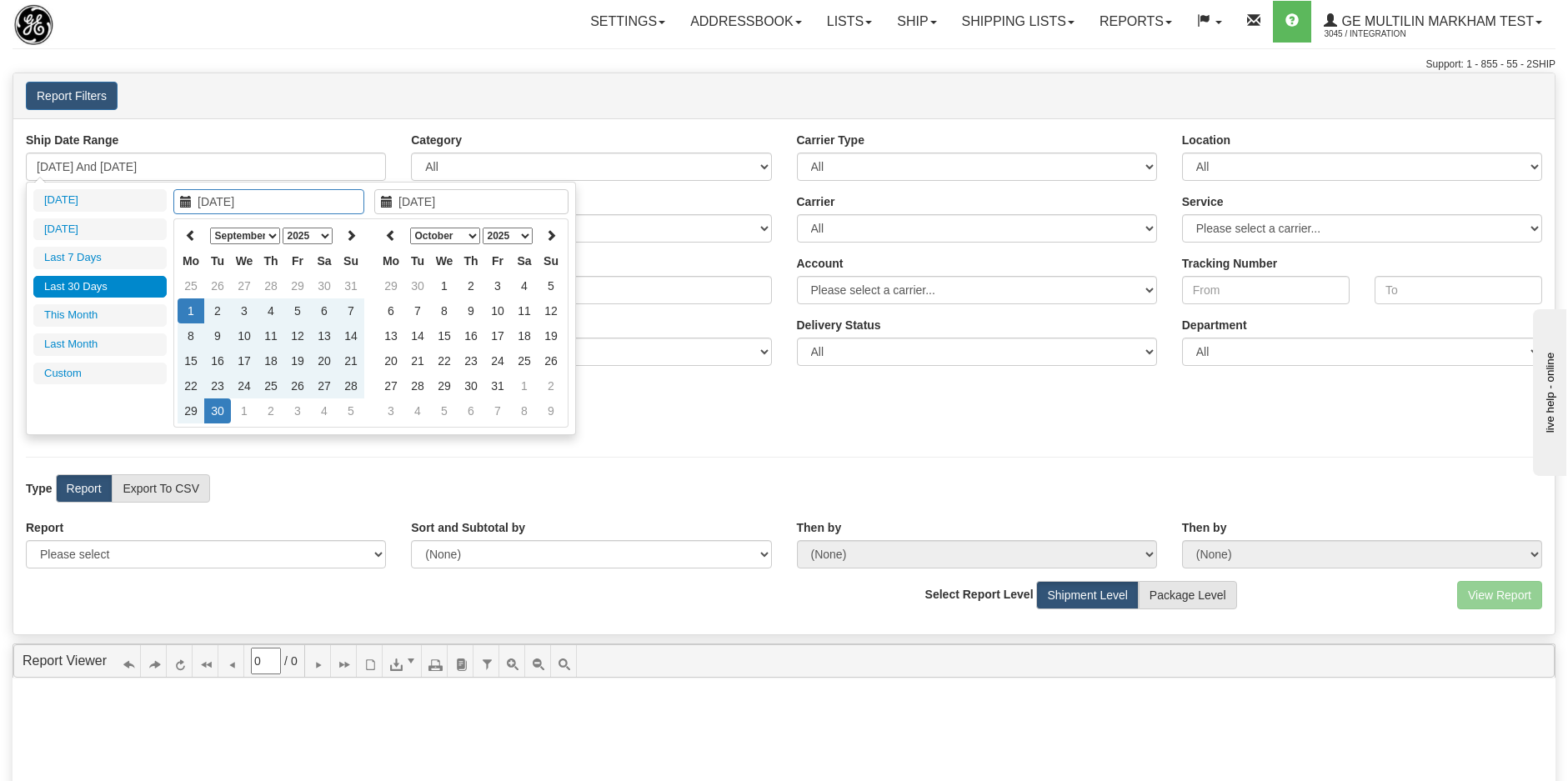
type input "09/01/2024 And 09/30/2025"
click at [395, 140] on div "Ship Date Range 09/01/2024 And 09/30/2025" at bounding box center [205, 156] width 385 height 49
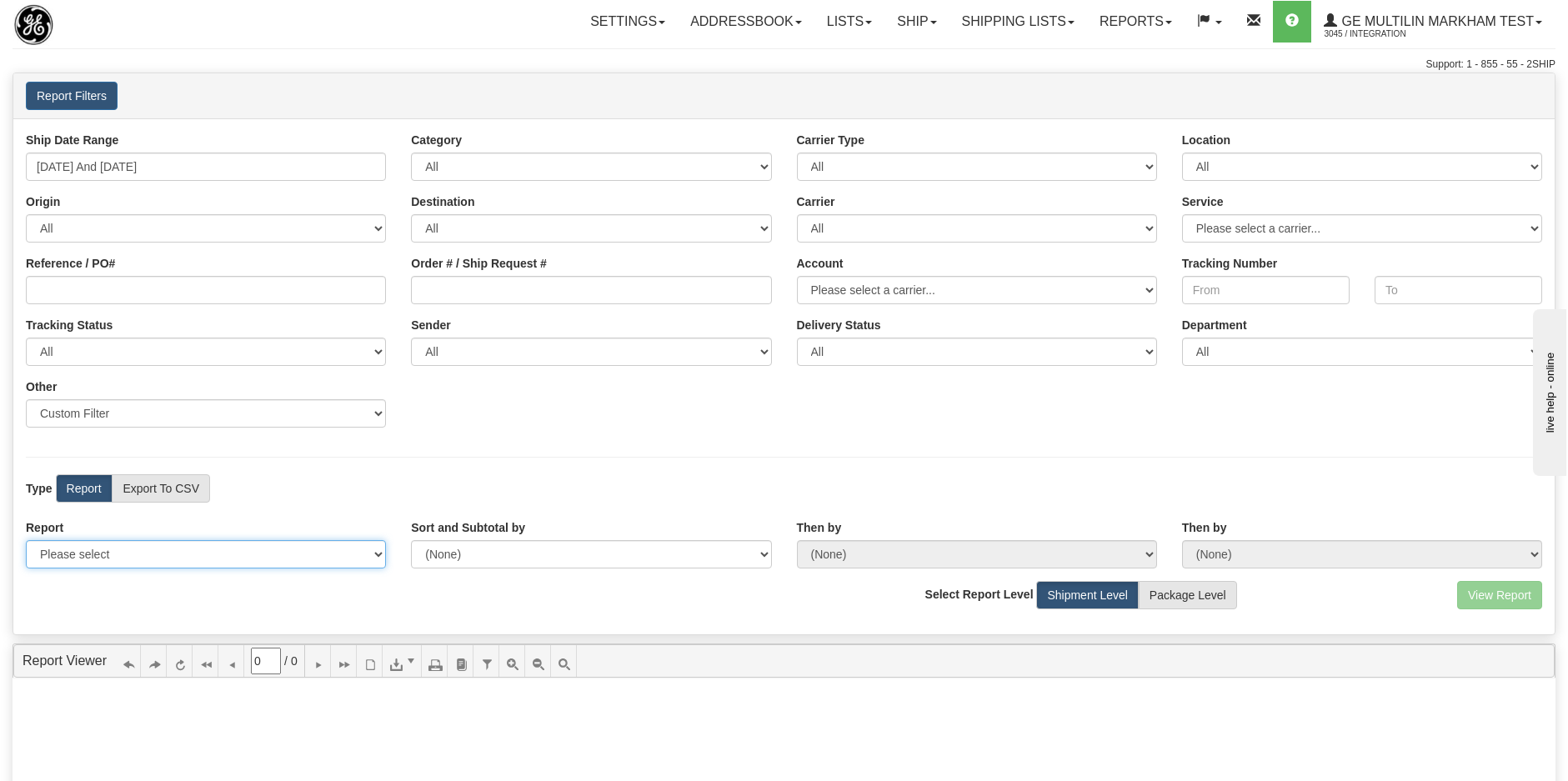
click at [205, 546] on select "Please select 1 Line Shipment Report Address Detail Basic Shipment Overview Can…" at bounding box center [205, 554] width 360 height 28
select select "Users\1 Line Shipment Report.trdx"
click at [25, 540] on select "Please select 1 Line Shipment Report Address Detail Basic Shipment Overview Can…" at bounding box center [205, 554] width 360 height 28
click at [1496, 592] on button "View Report" at bounding box center [1500, 595] width 85 height 28
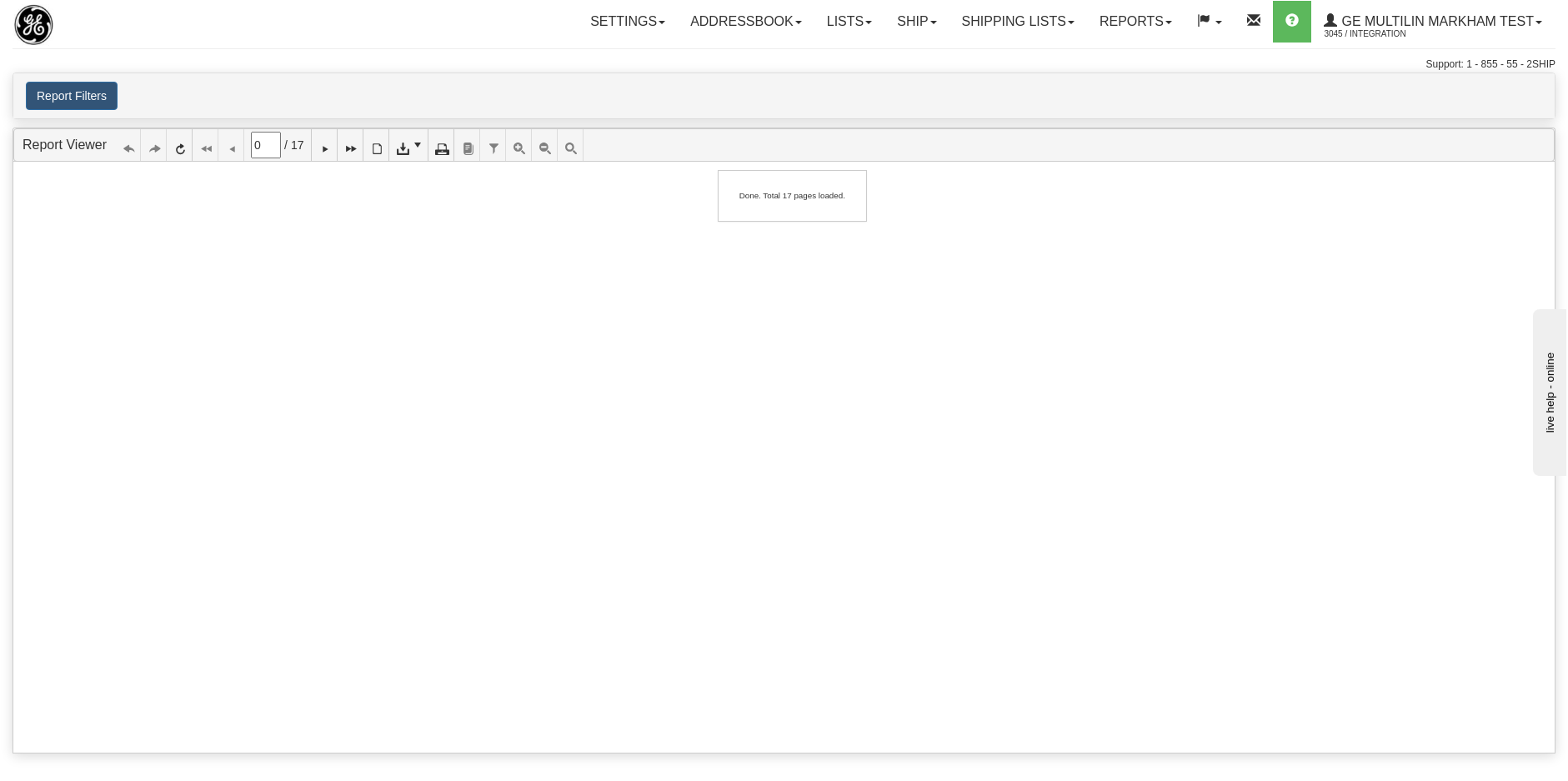
type input "1"
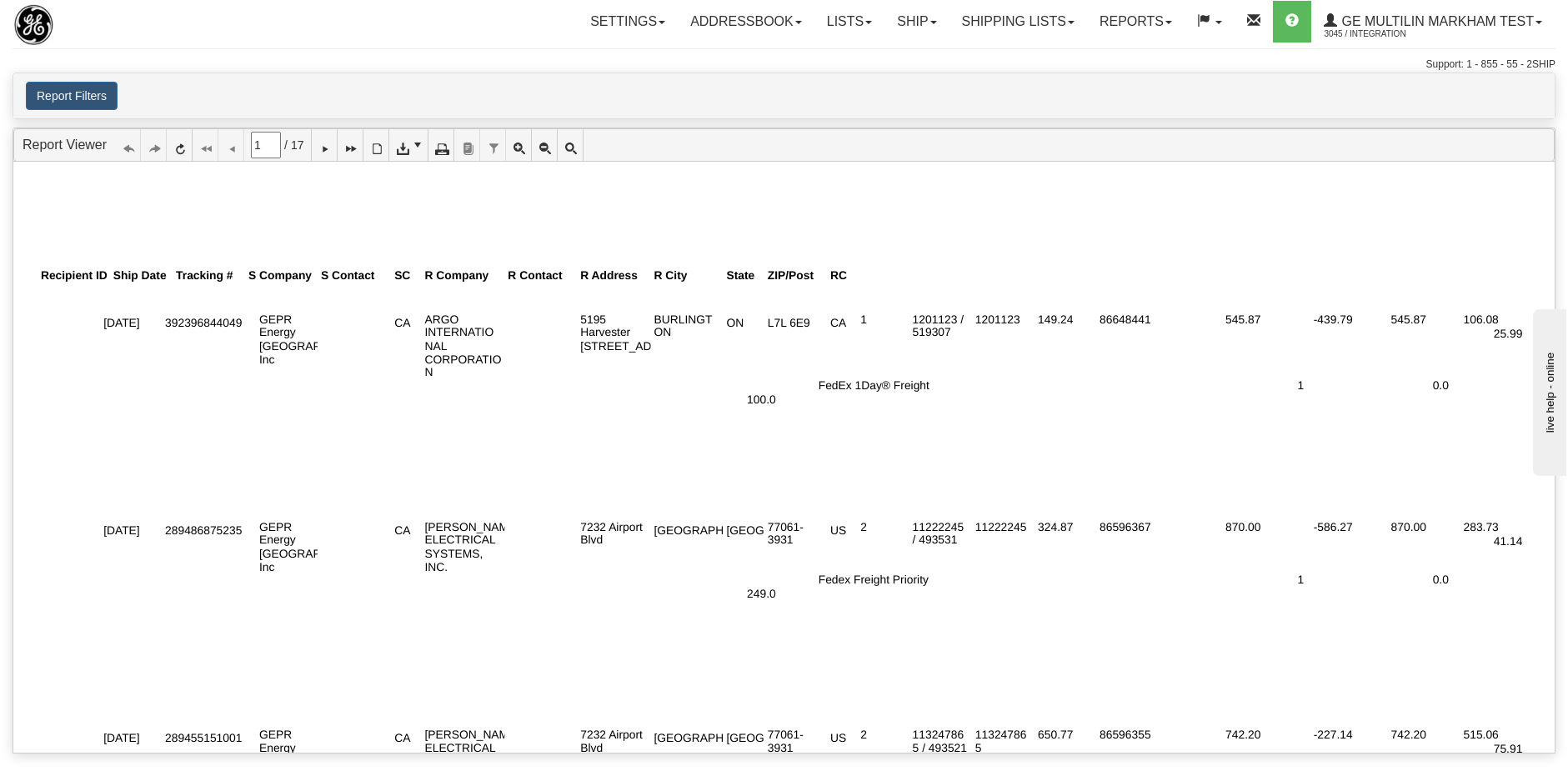
click at [822, 371] on div at bounding box center [790, 392] width 1506 height 208
click at [203, 321] on div "392396844049" at bounding box center [203, 323] width 76 height 13
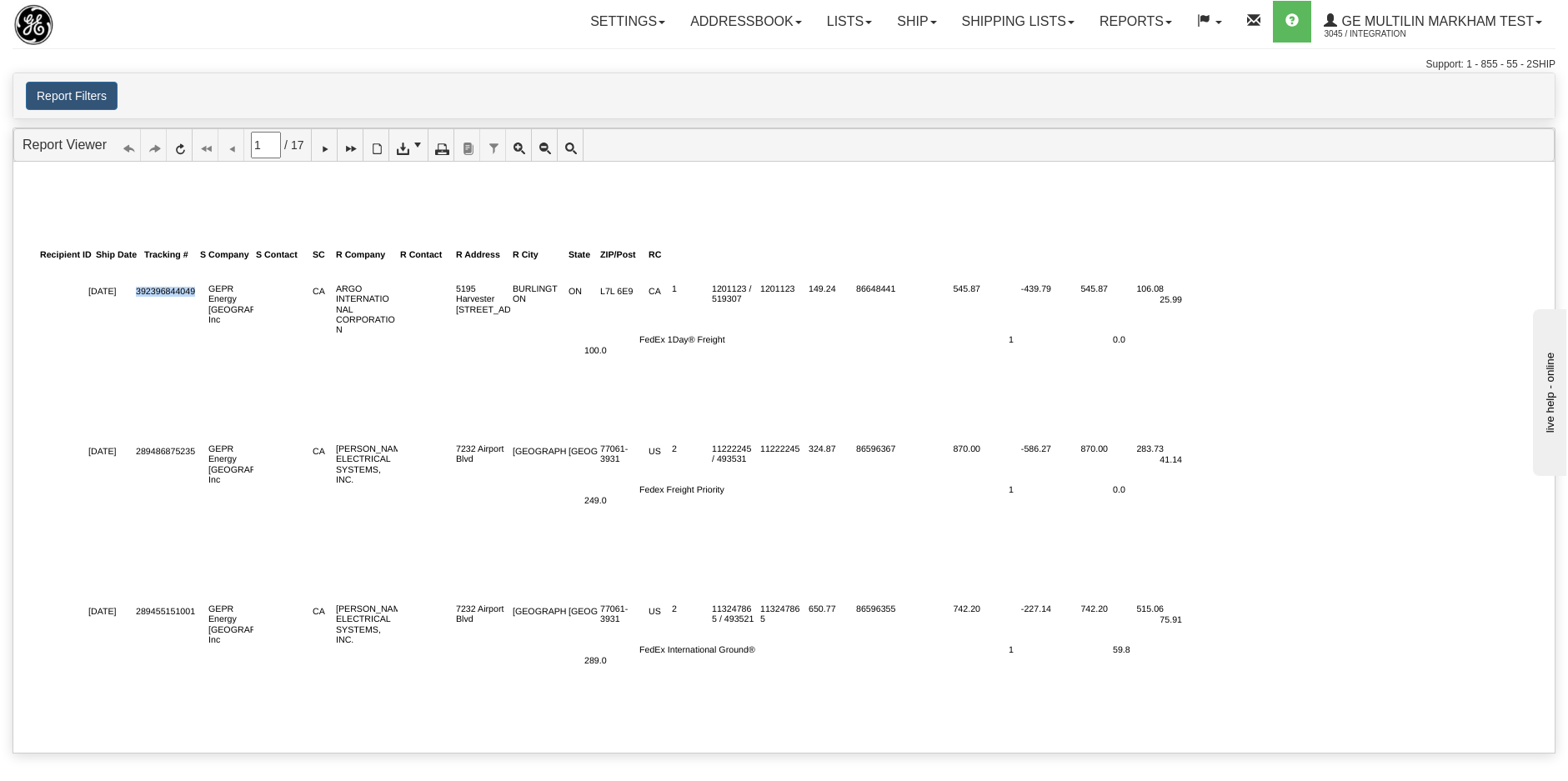
copy div "392396844049"
click at [472, 309] on div "Road, Unit 6" at bounding box center [500, 309] width 88 height 10
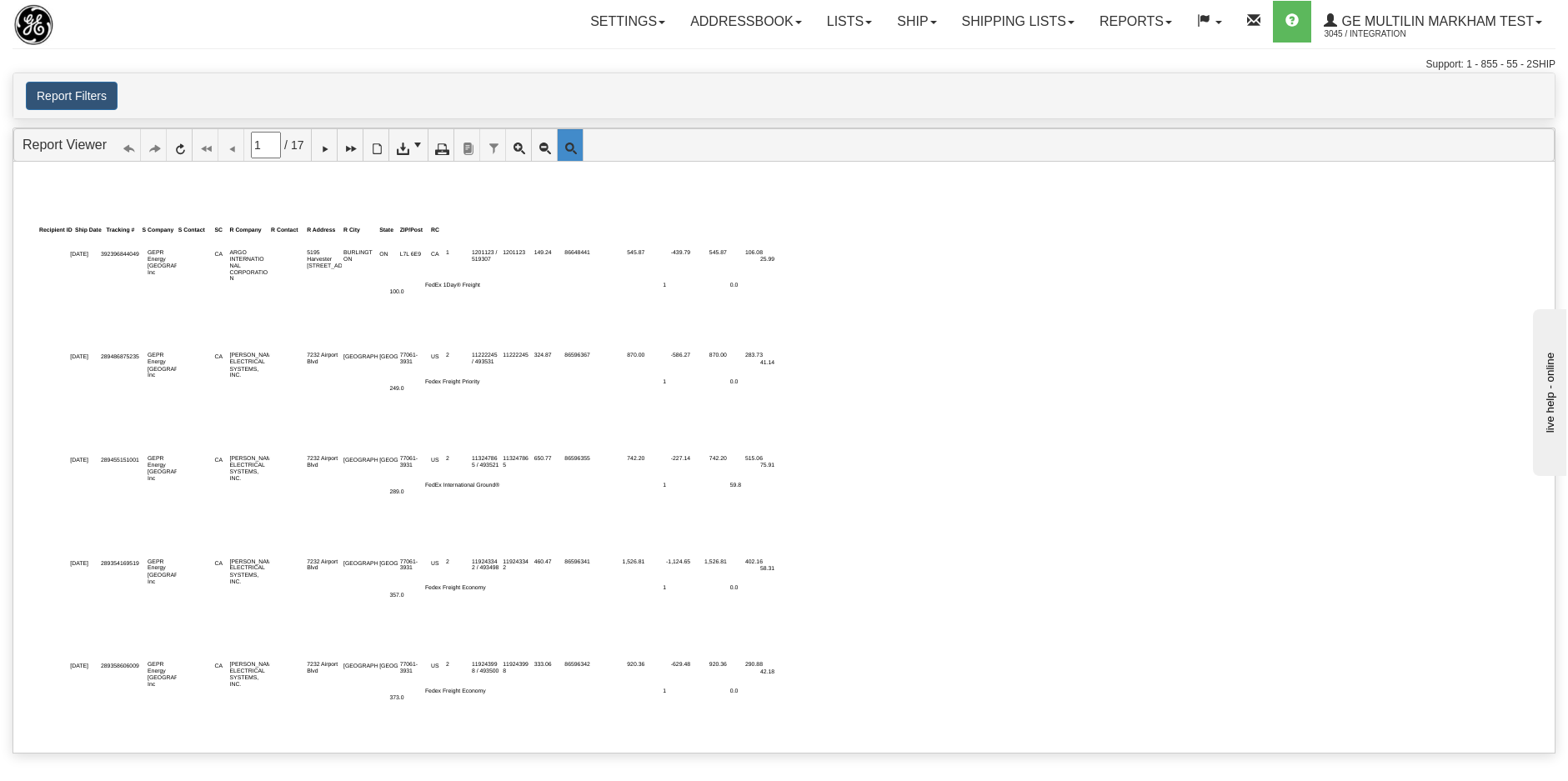
drag, startPoint x: 472, startPoint y: 309, endPoint x: 389, endPoint y: 289, distance: 85.4
click at [389, 289] on div "100.0" at bounding box center [396, 292] width 14 height 7
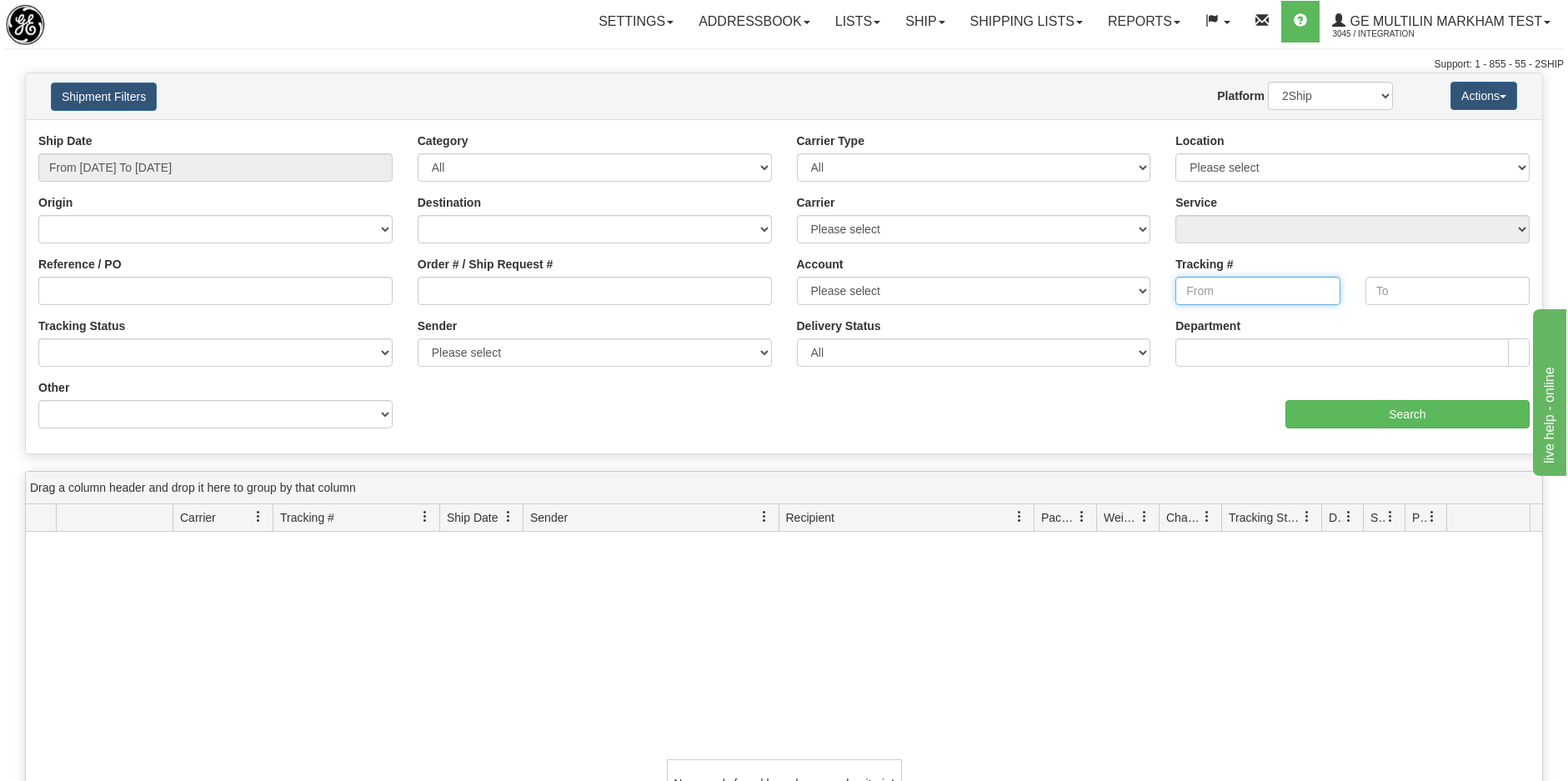
click at [1244, 290] on input "Tracking #" at bounding box center [1257, 290] width 164 height 28
paste input "392396844049"
type input "392396844049"
click at [1354, 405] on input "Search" at bounding box center [1407, 414] width 244 height 28
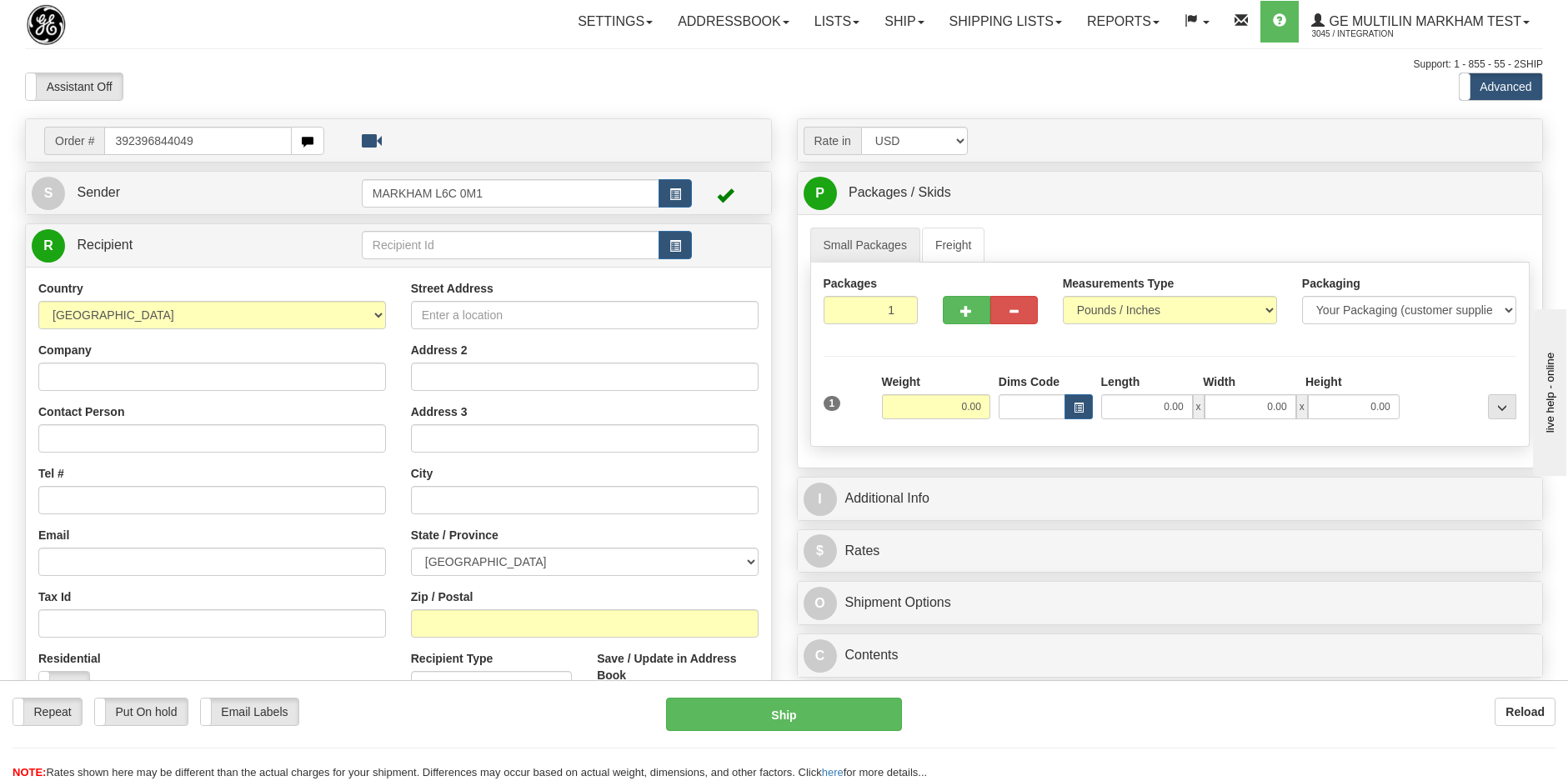
type input "392396844049"
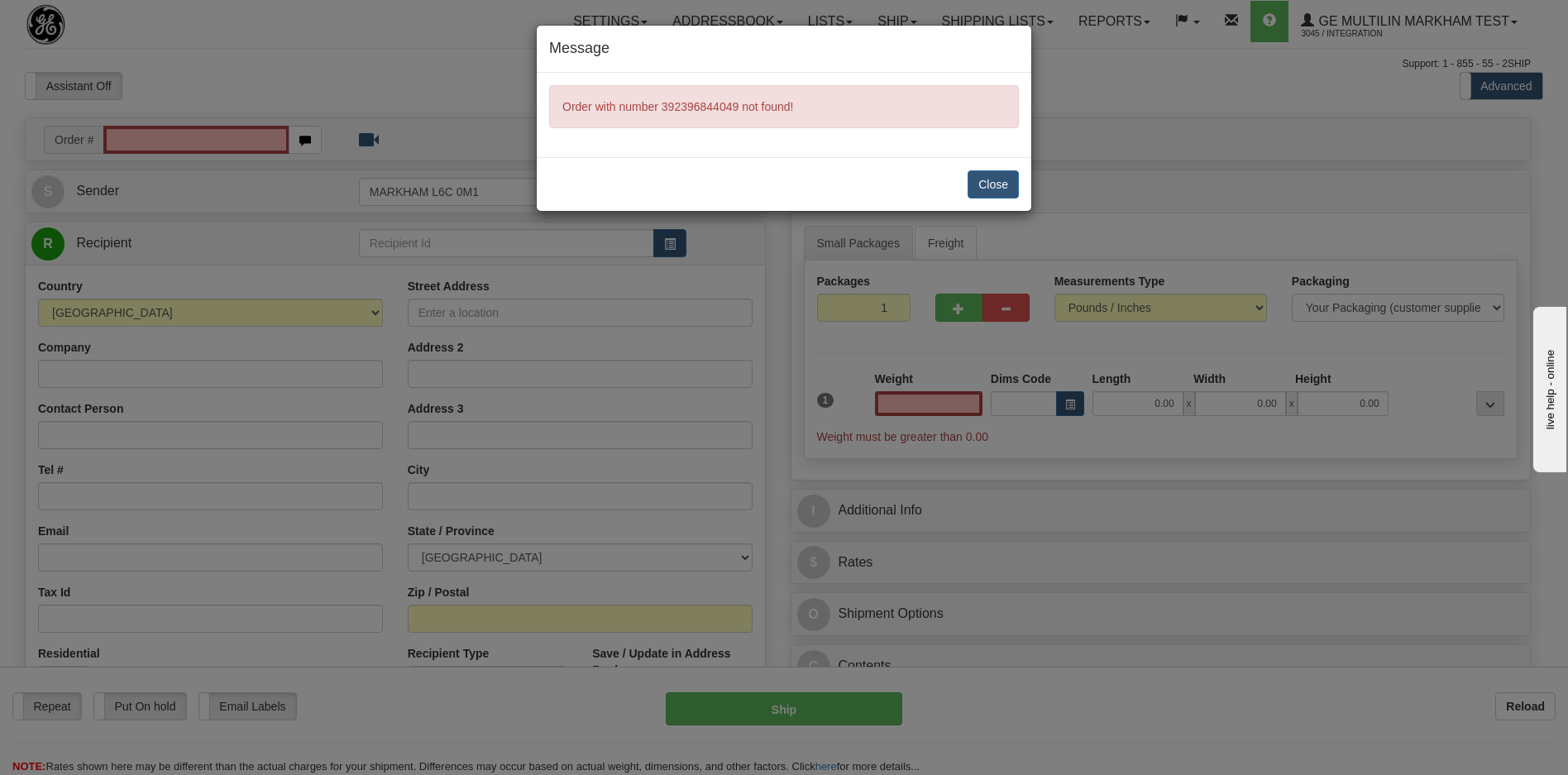
type input "0.00"
click at [997, 187] on button "Close" at bounding box center [993, 185] width 51 height 28
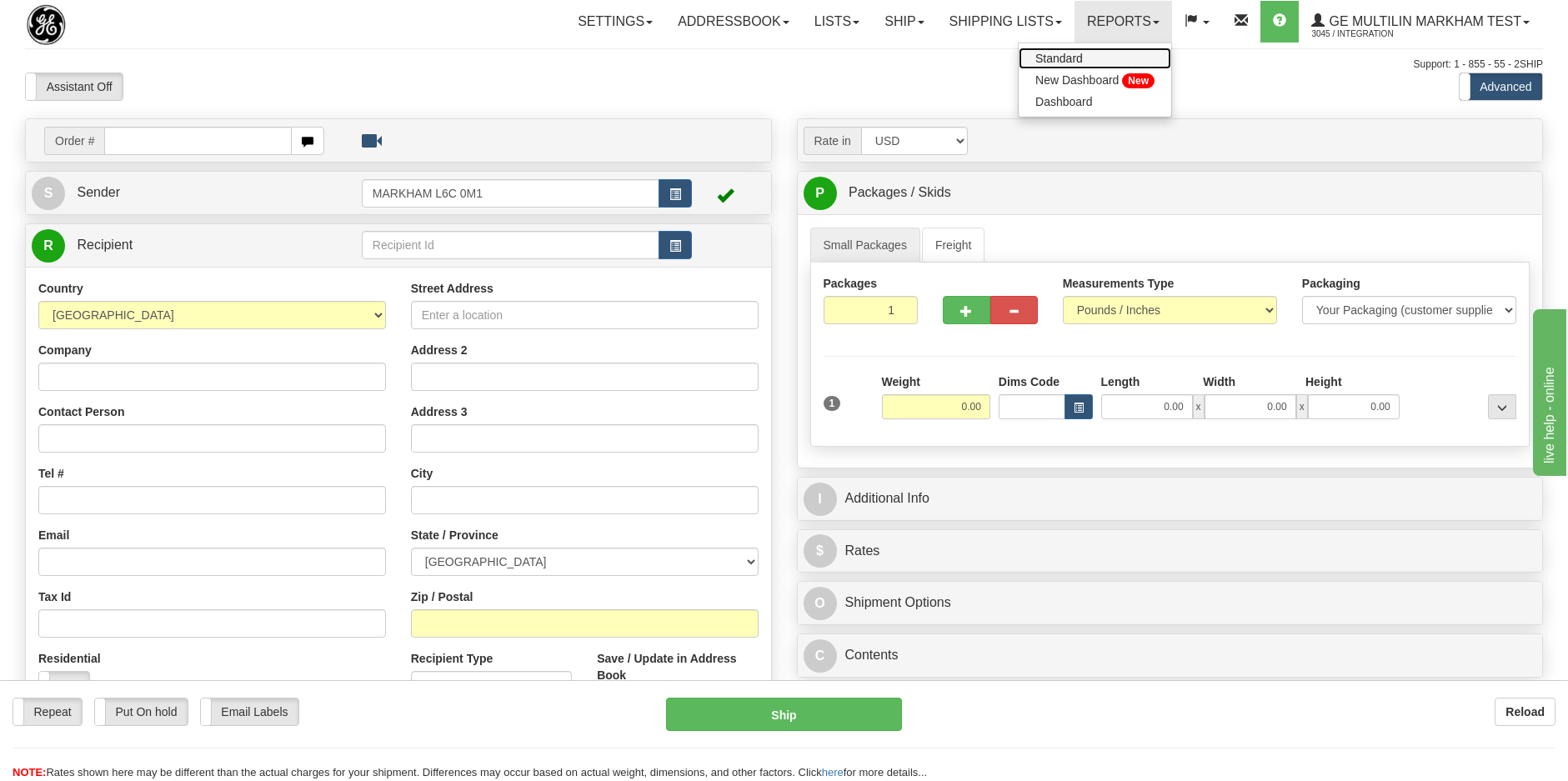
click at [1077, 63] on span "Standard" at bounding box center [1059, 58] width 47 height 13
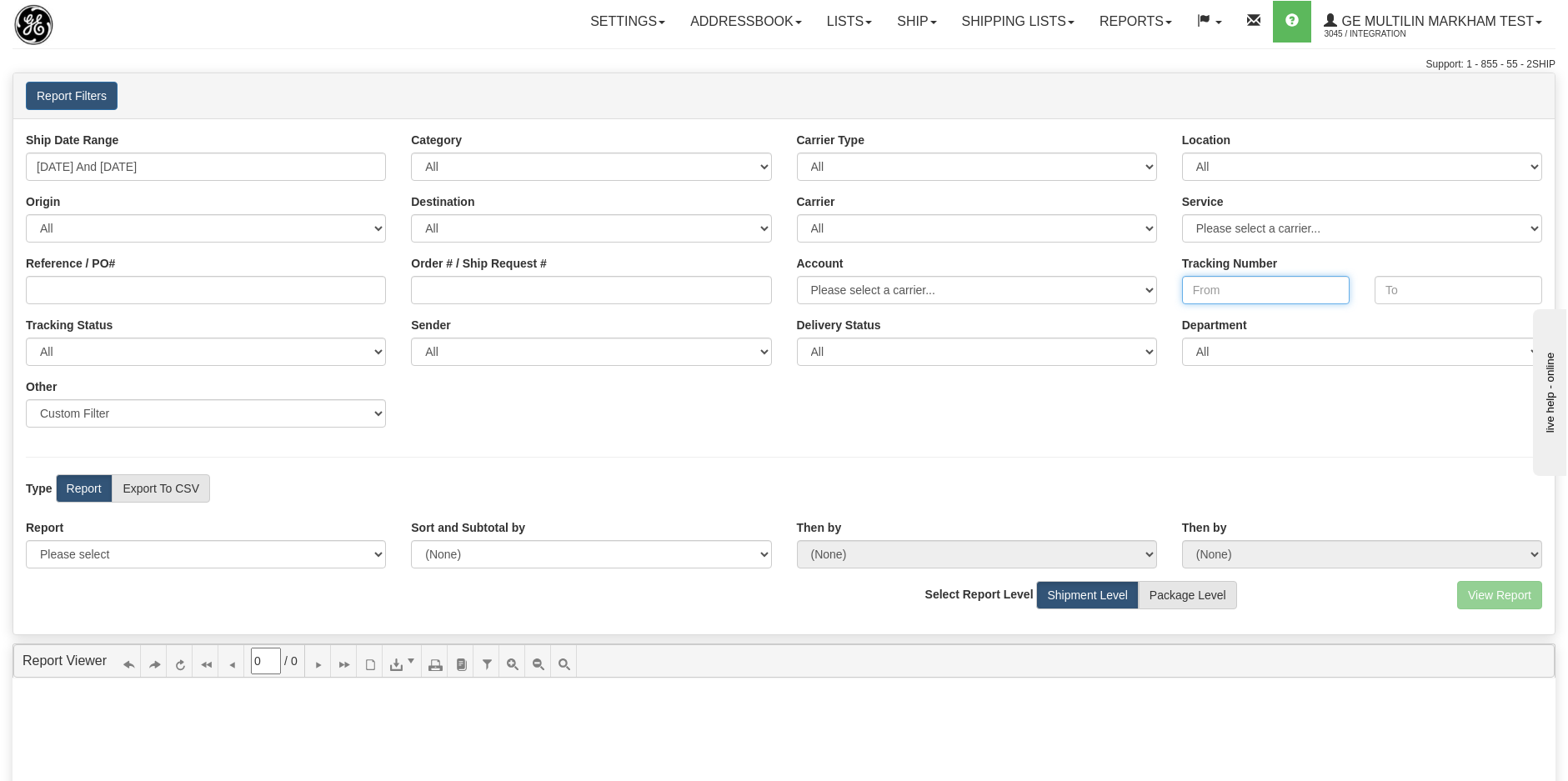
click at [1246, 283] on input "Tracking Number" at bounding box center [1265, 290] width 168 height 28
paste input "392396844049"
type input "392396844049"
click at [1343, 469] on div "Ship Date Range 09/24/2025 And 09/30/2025 Category All Inbound Outbound Carrier…" at bounding box center [784, 376] width 1542 height 516
click at [170, 556] on select "Please select 1 Line Shipment Report Address Detail Basic Shipment Overview Can…" at bounding box center [205, 554] width 360 height 28
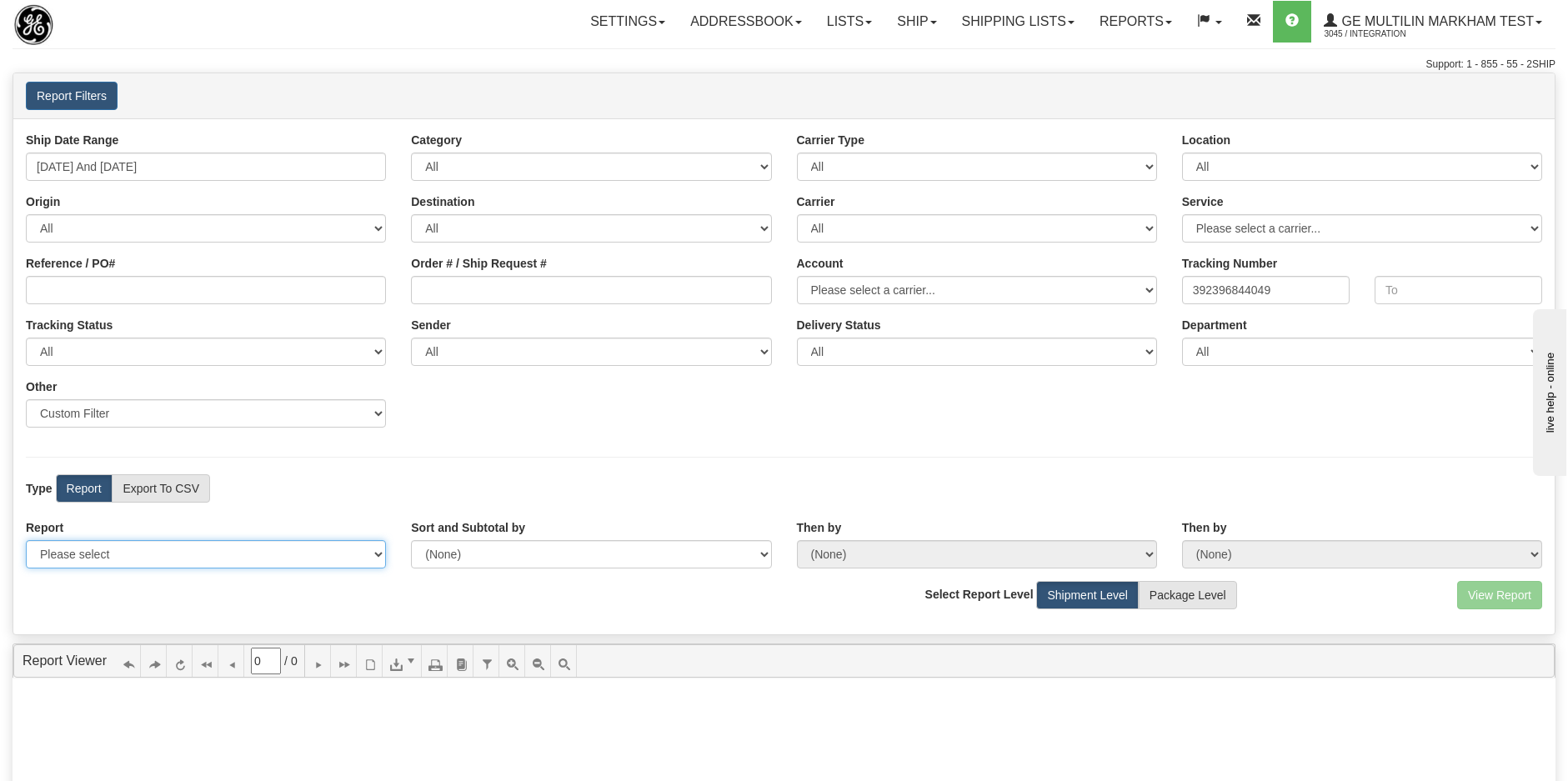
select select "Users\Tracking Detail.trdx"
click at [25, 540] on select "Please select 1 Line Shipment Report Address Detail Basic Shipment Overview Can…" at bounding box center [205, 554] width 360 height 28
click at [1477, 604] on button "View Report" at bounding box center [1500, 595] width 85 height 28
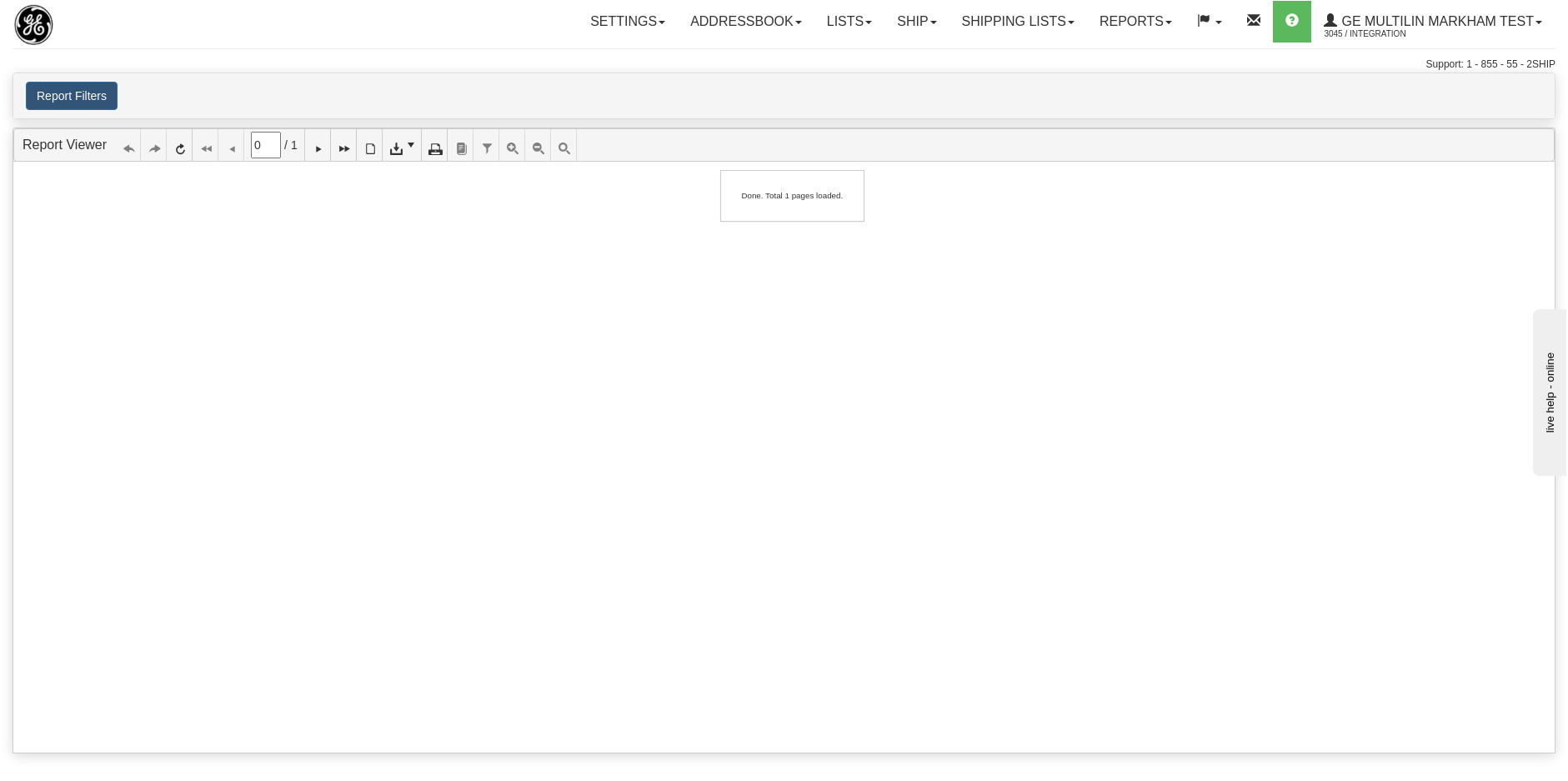
type input "1"
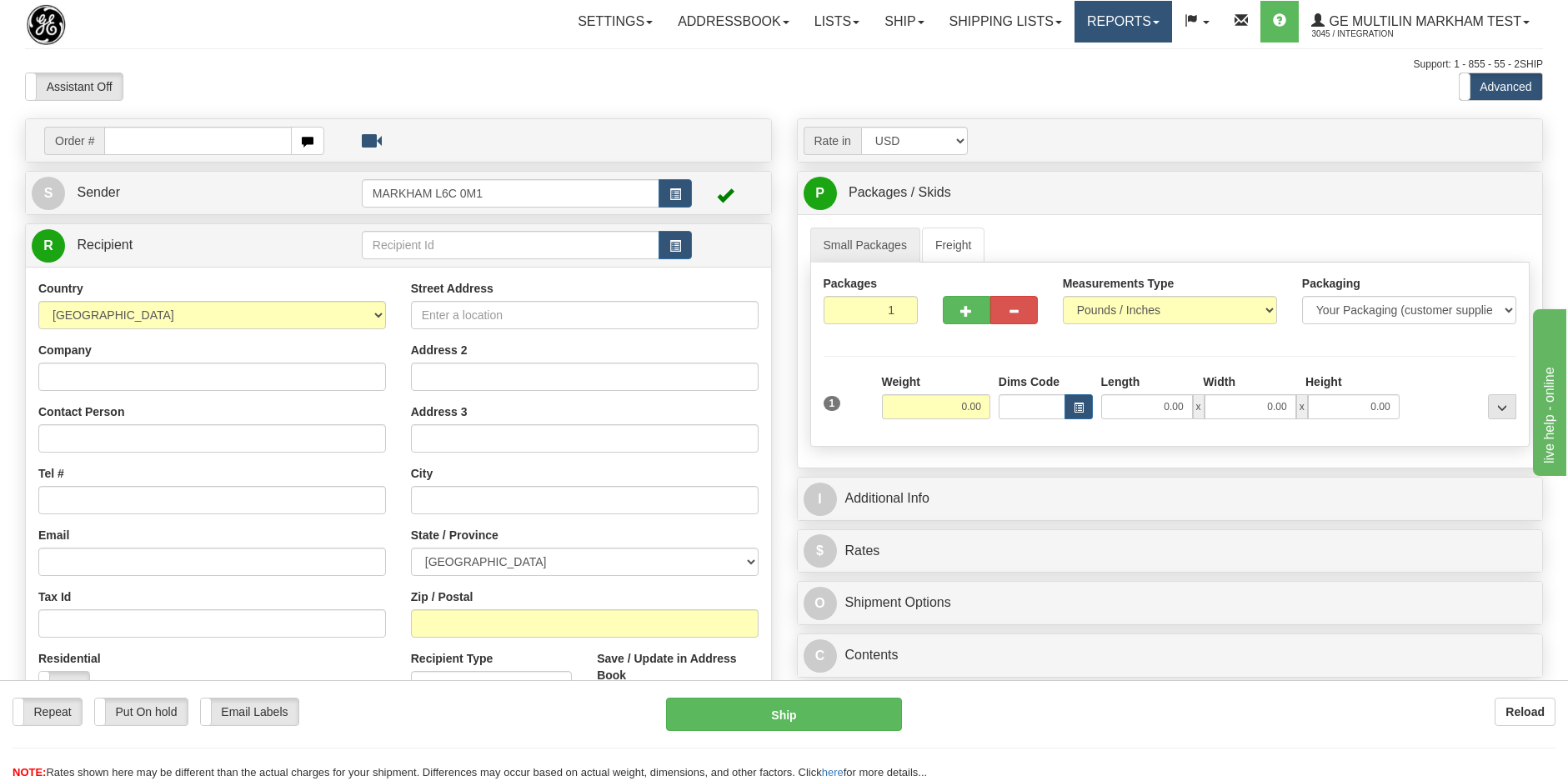
click at [1136, 32] on link "Reports" at bounding box center [1123, 21] width 97 height 41
click at [1077, 96] on span "Dashboard" at bounding box center [1064, 101] width 58 height 13
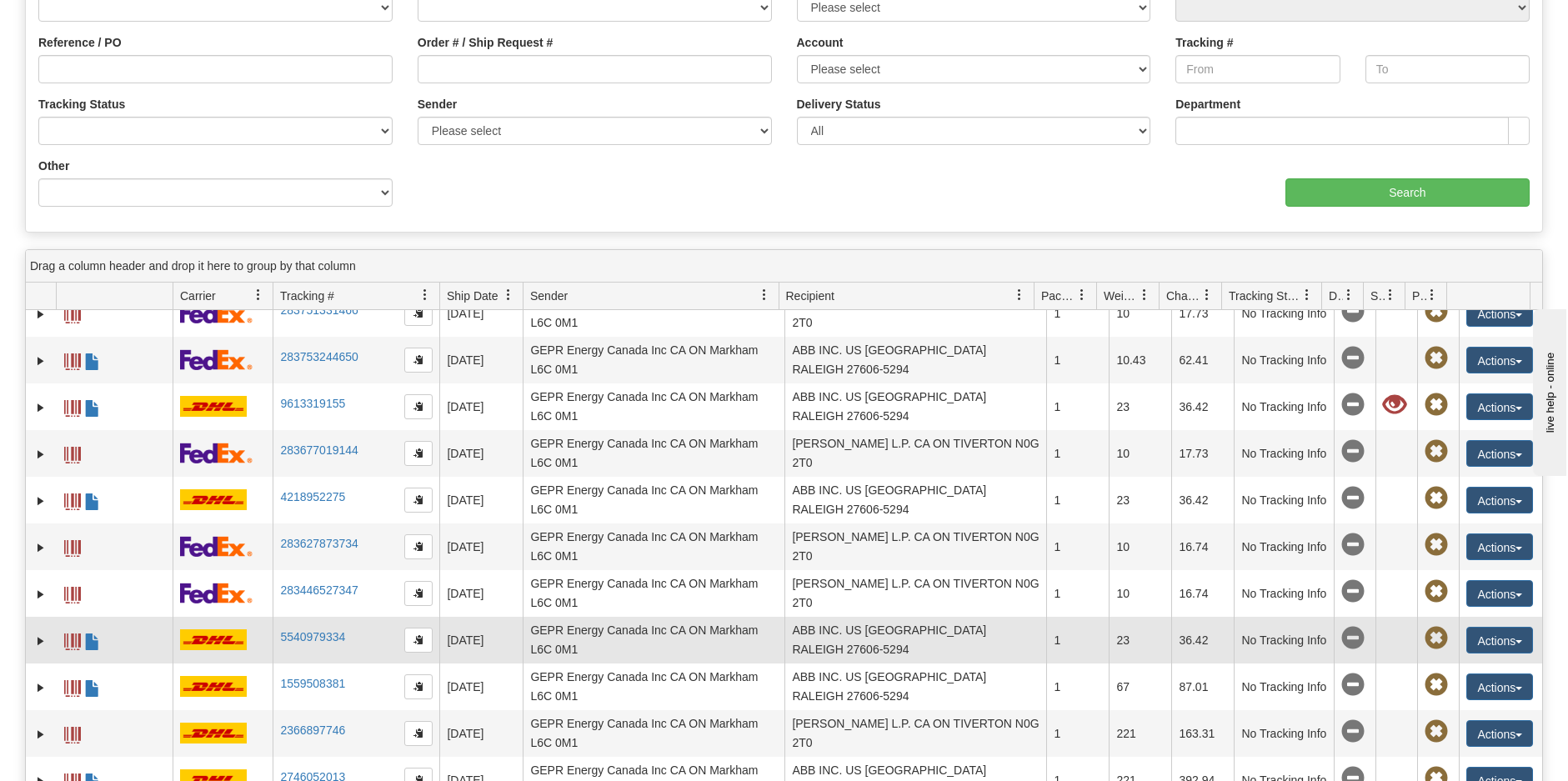
scroll to position [443, 0]
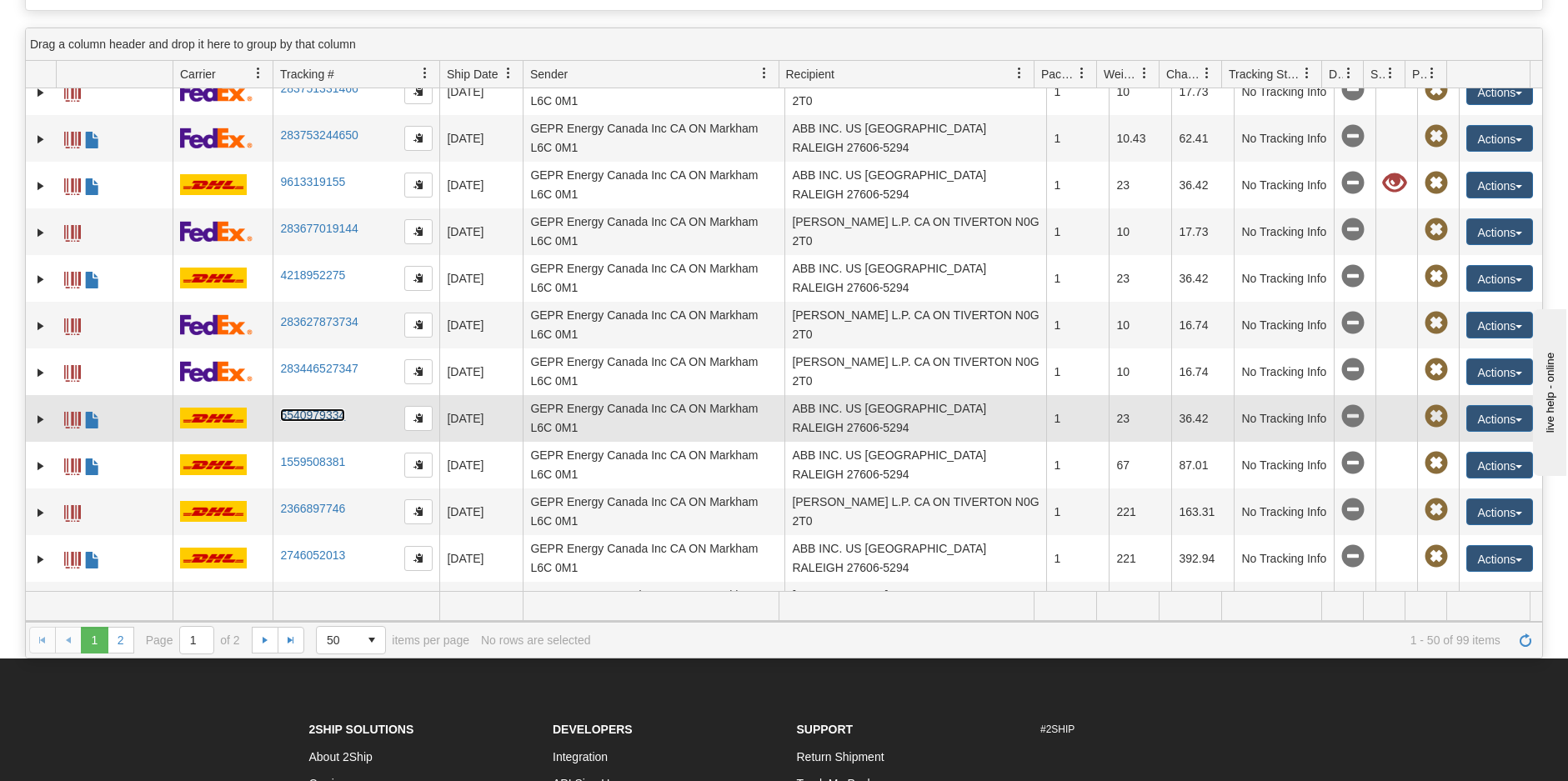
click at [299, 408] on link "5540979334" at bounding box center [313, 414] width 65 height 13
